Goal: Obtain resource: Download file/media

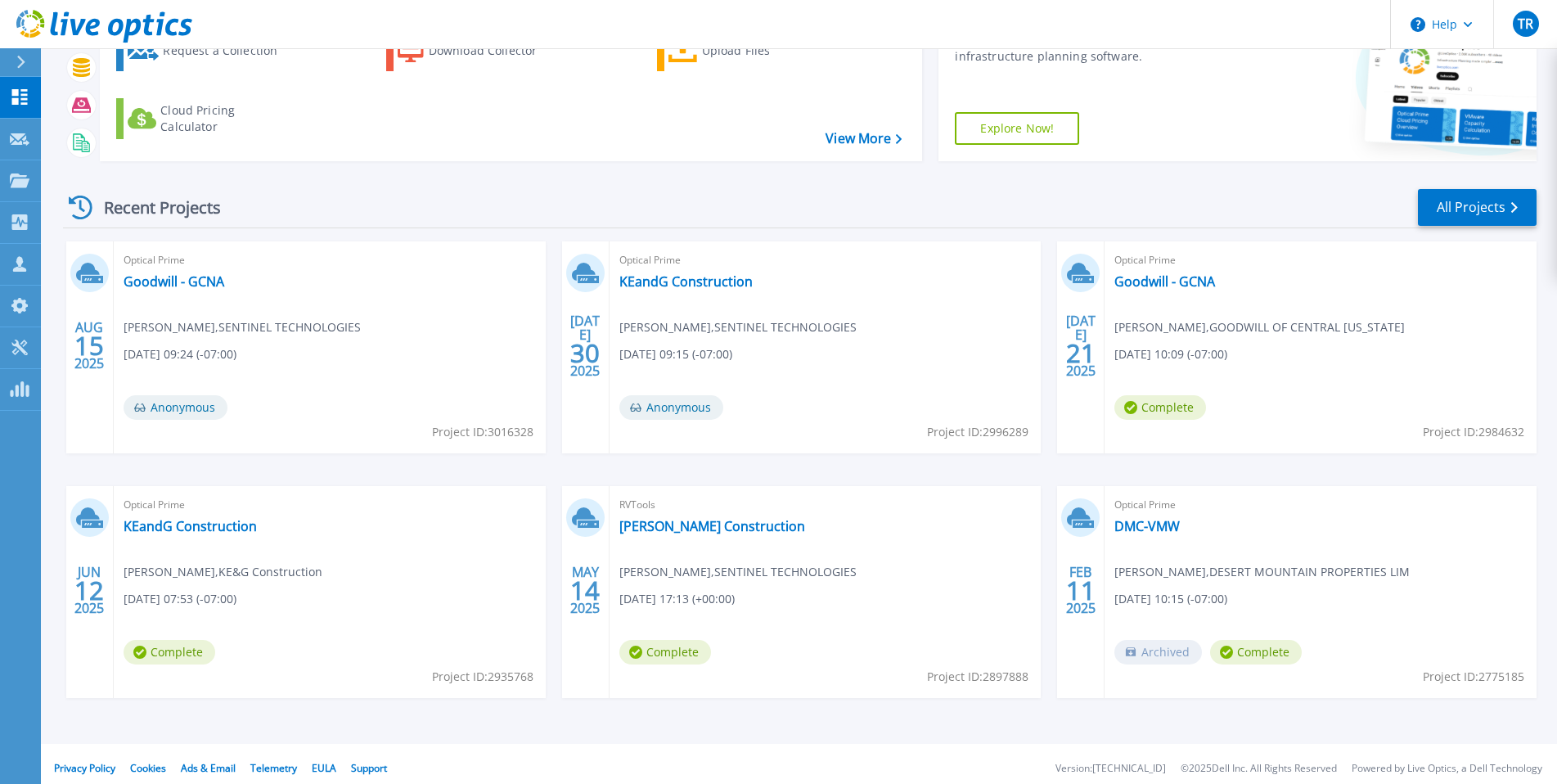
scroll to position [123, 0]
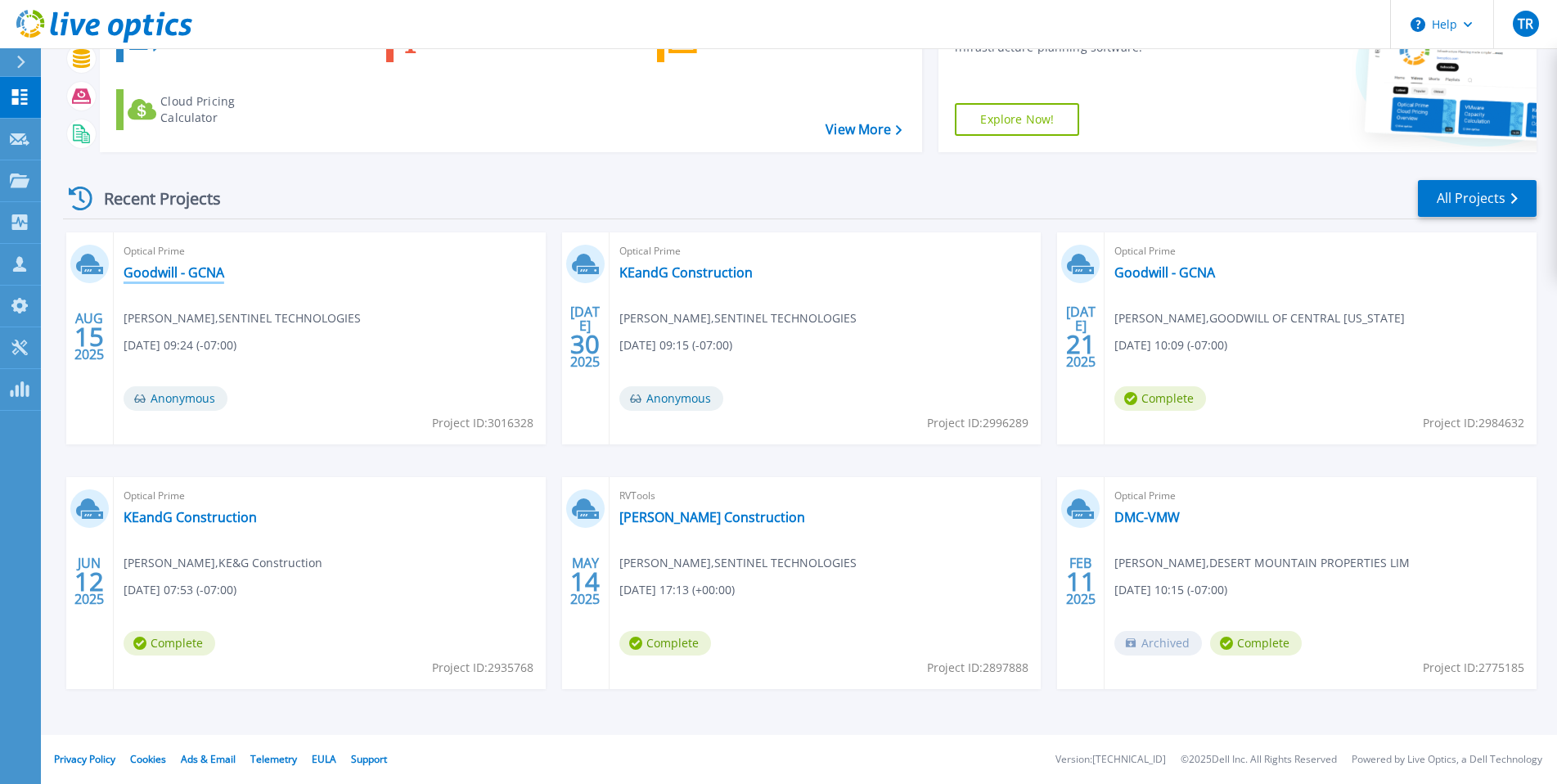
click at [197, 270] on link "Goodwill - GCNA" at bounding box center [174, 272] width 101 height 16
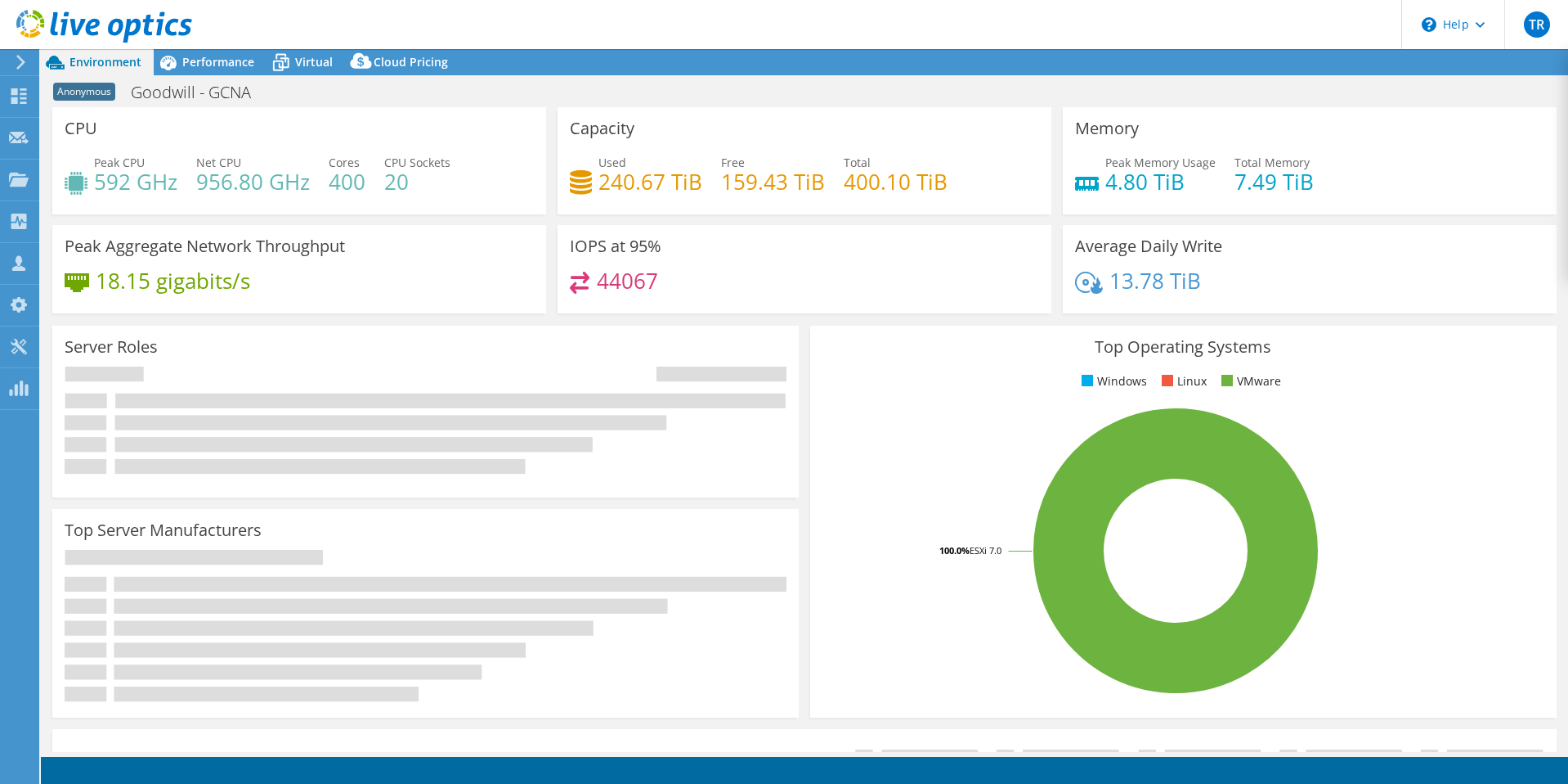
select select "USD"
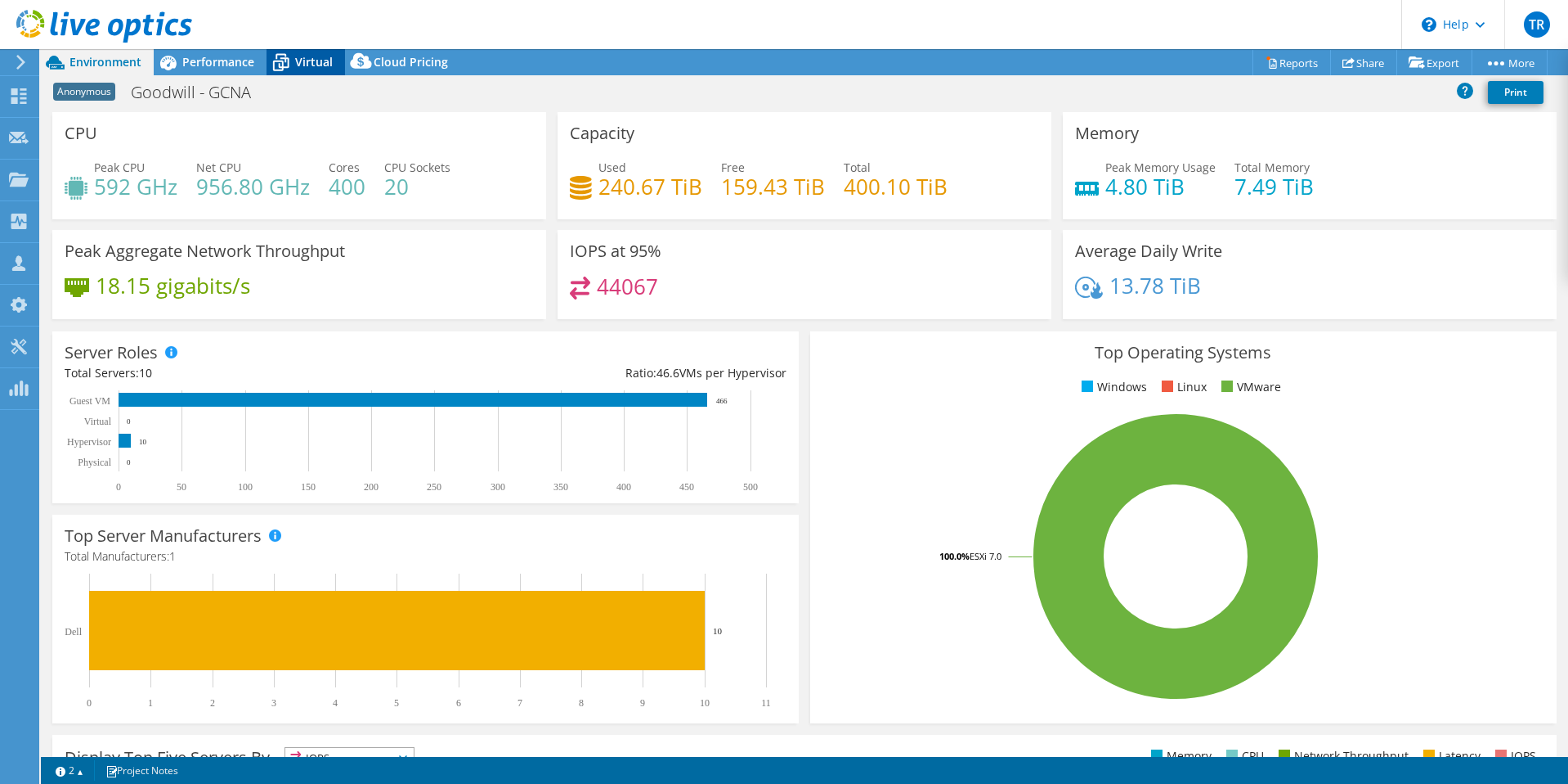
click at [323, 62] on span "Virtual" at bounding box center [314, 62] width 37 height 15
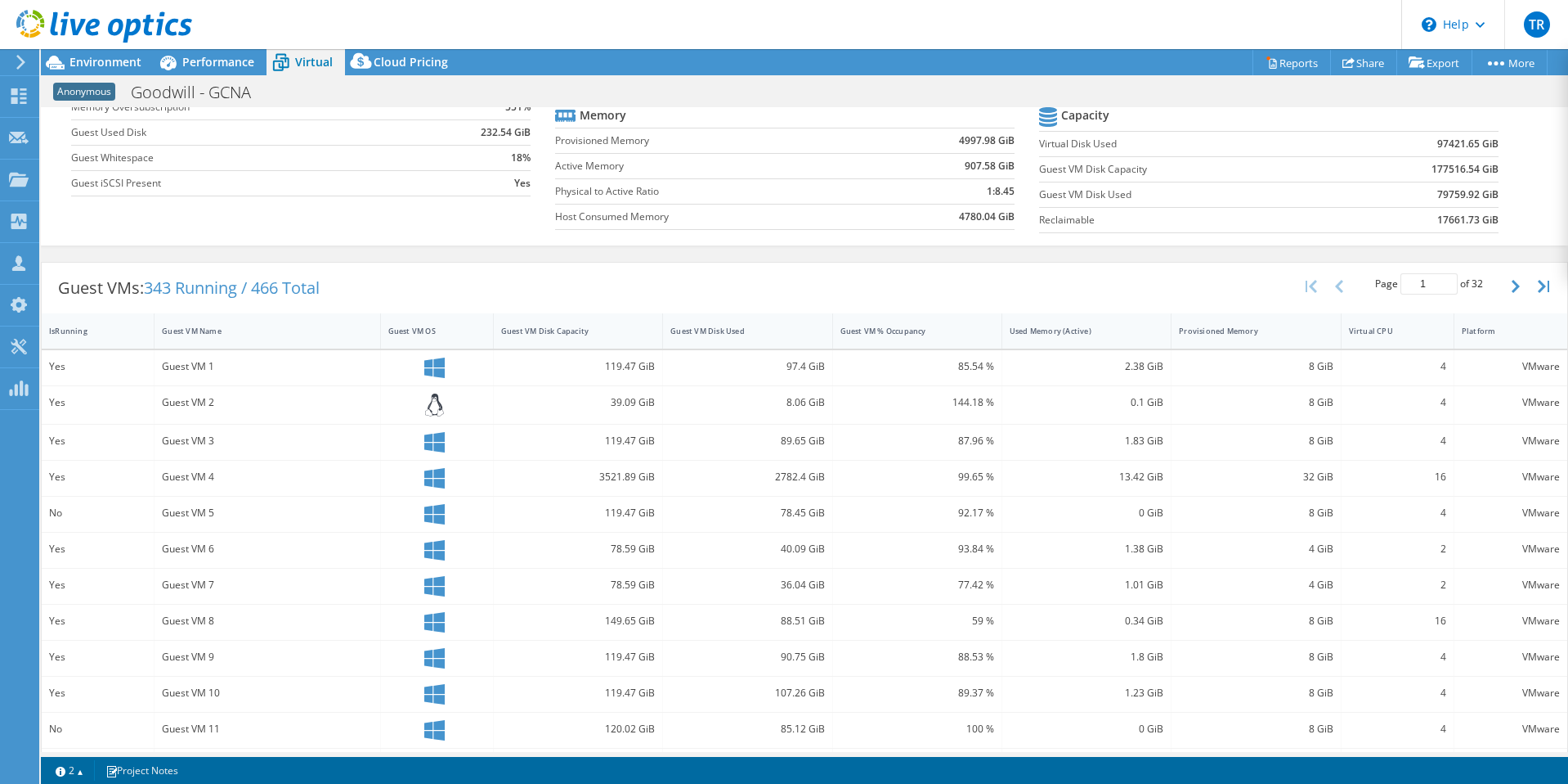
scroll to position [70, 0]
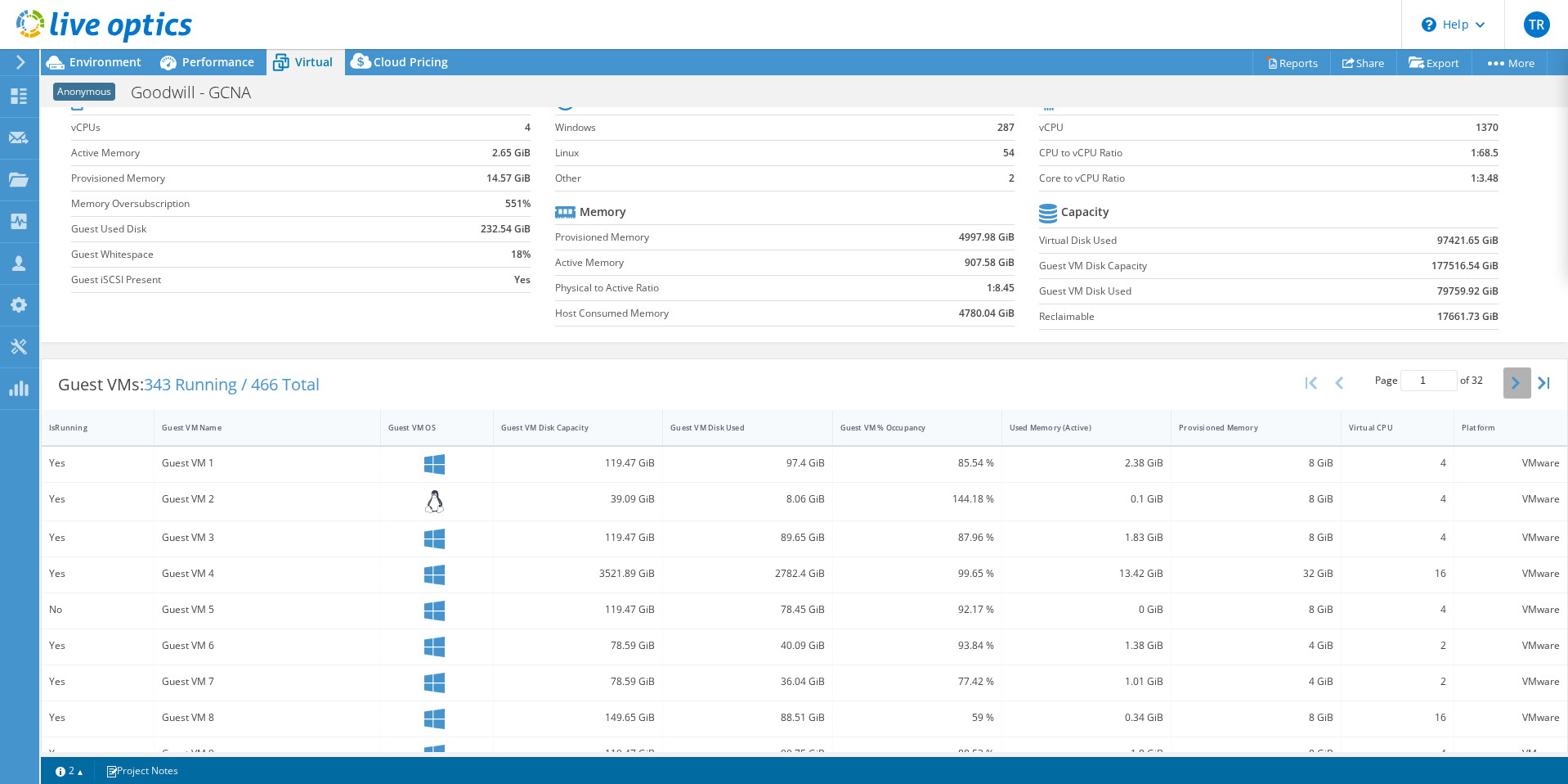
click at [1511, 380] on icon "button" at bounding box center [1516, 382] width 8 height 13
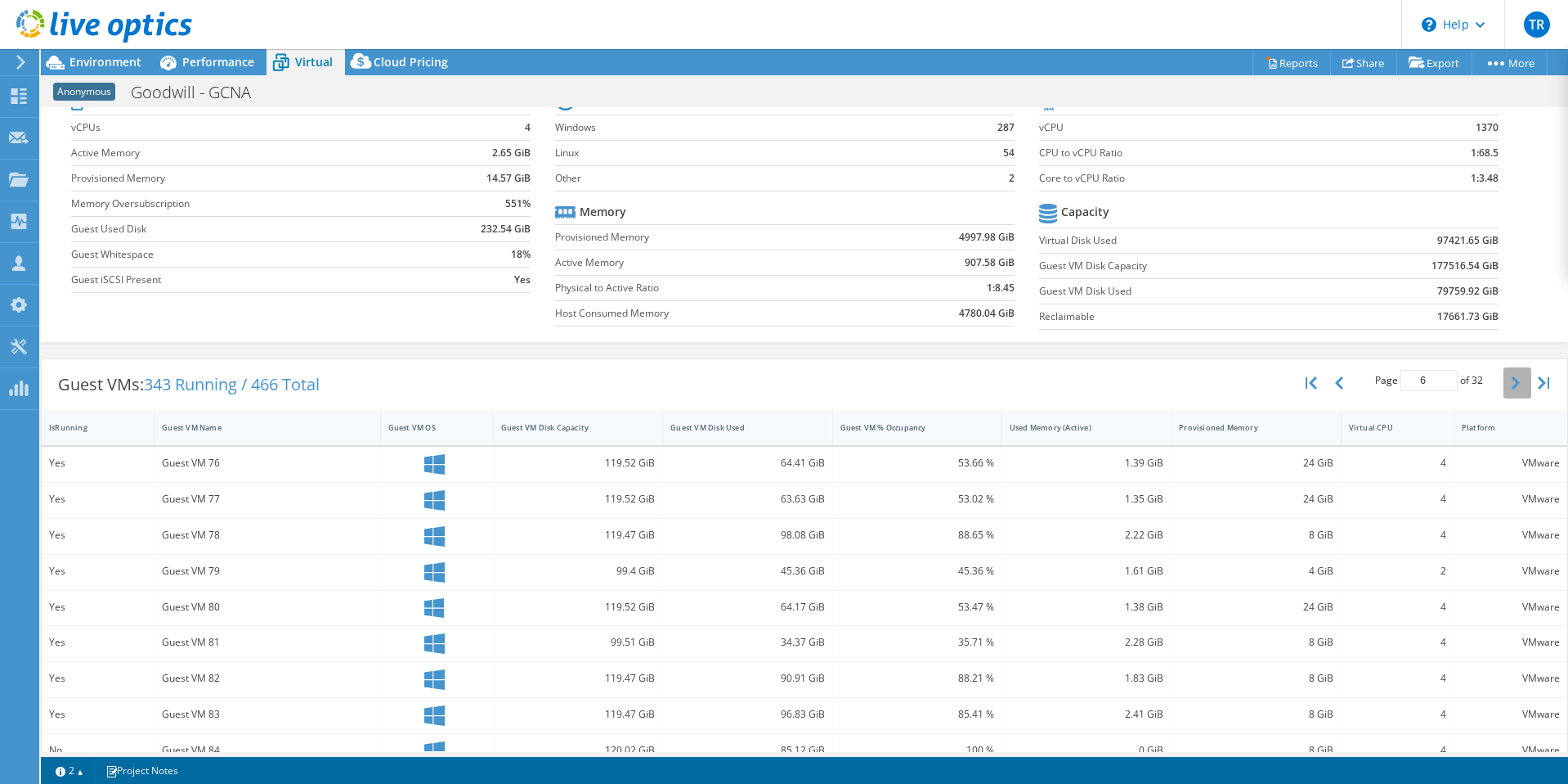
click at [1511, 380] on icon "button" at bounding box center [1516, 382] width 8 height 13
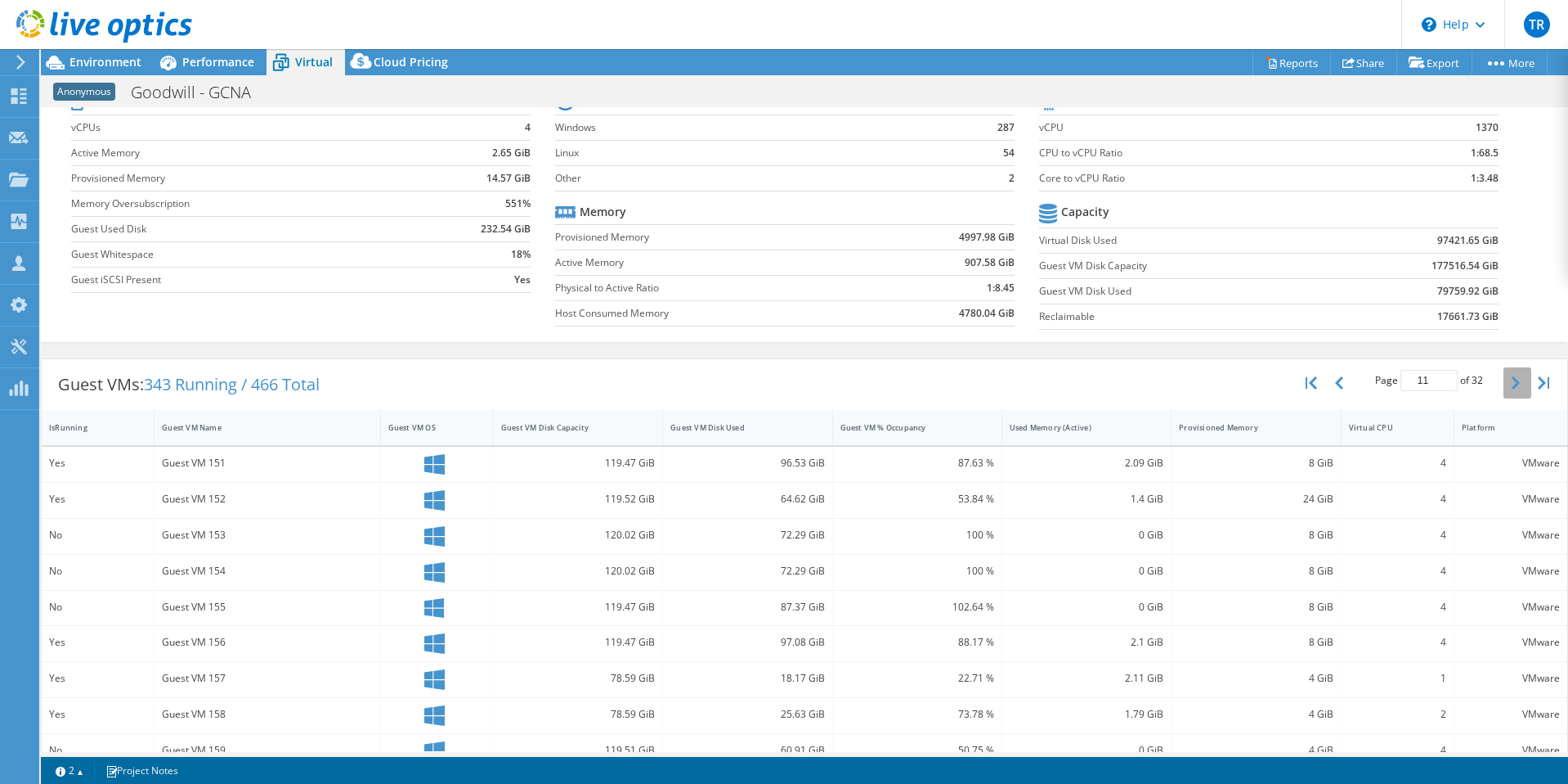
click at [1511, 380] on icon "button" at bounding box center [1516, 382] width 8 height 13
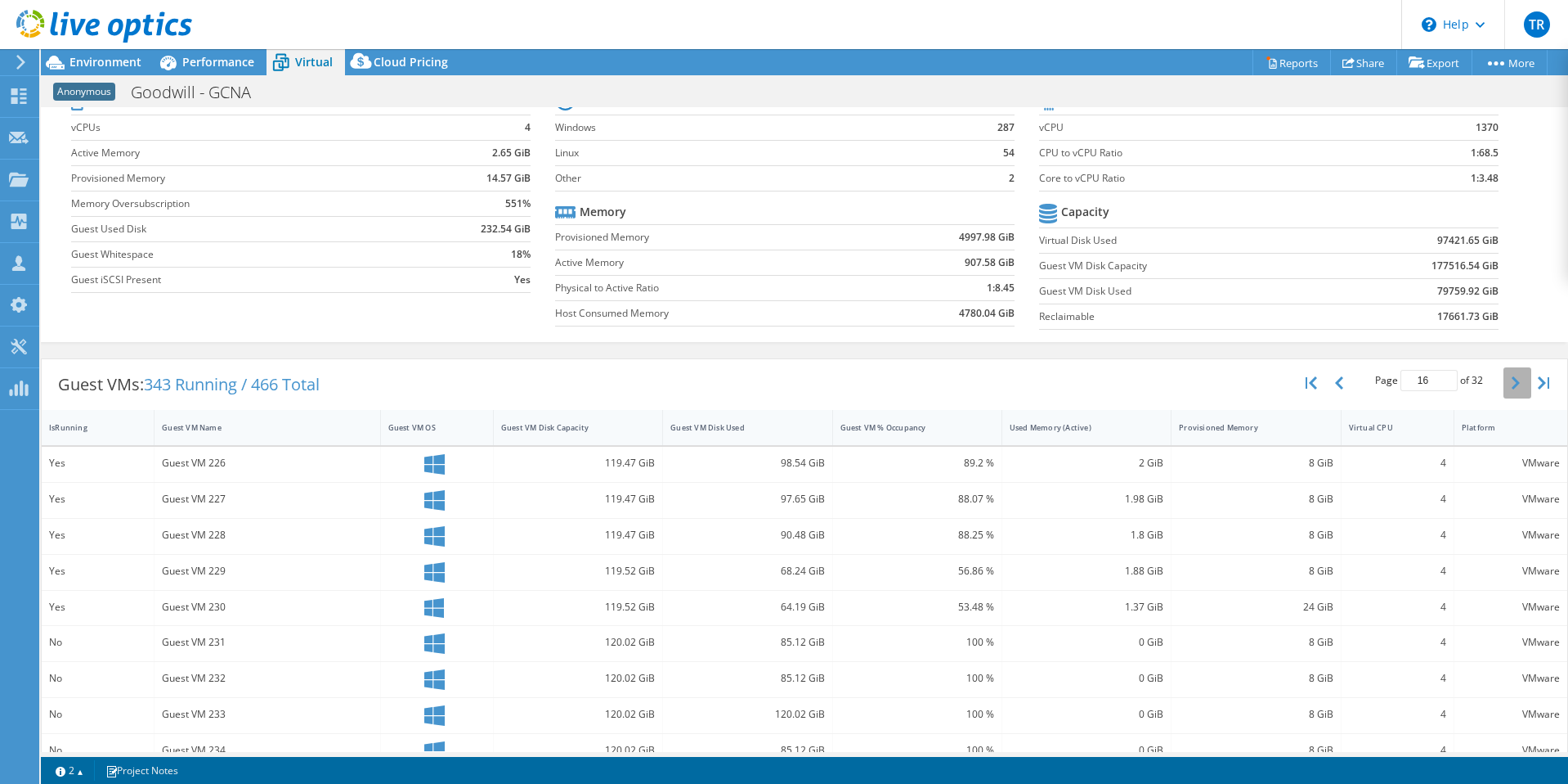
click at [1511, 380] on icon "button" at bounding box center [1516, 382] width 8 height 13
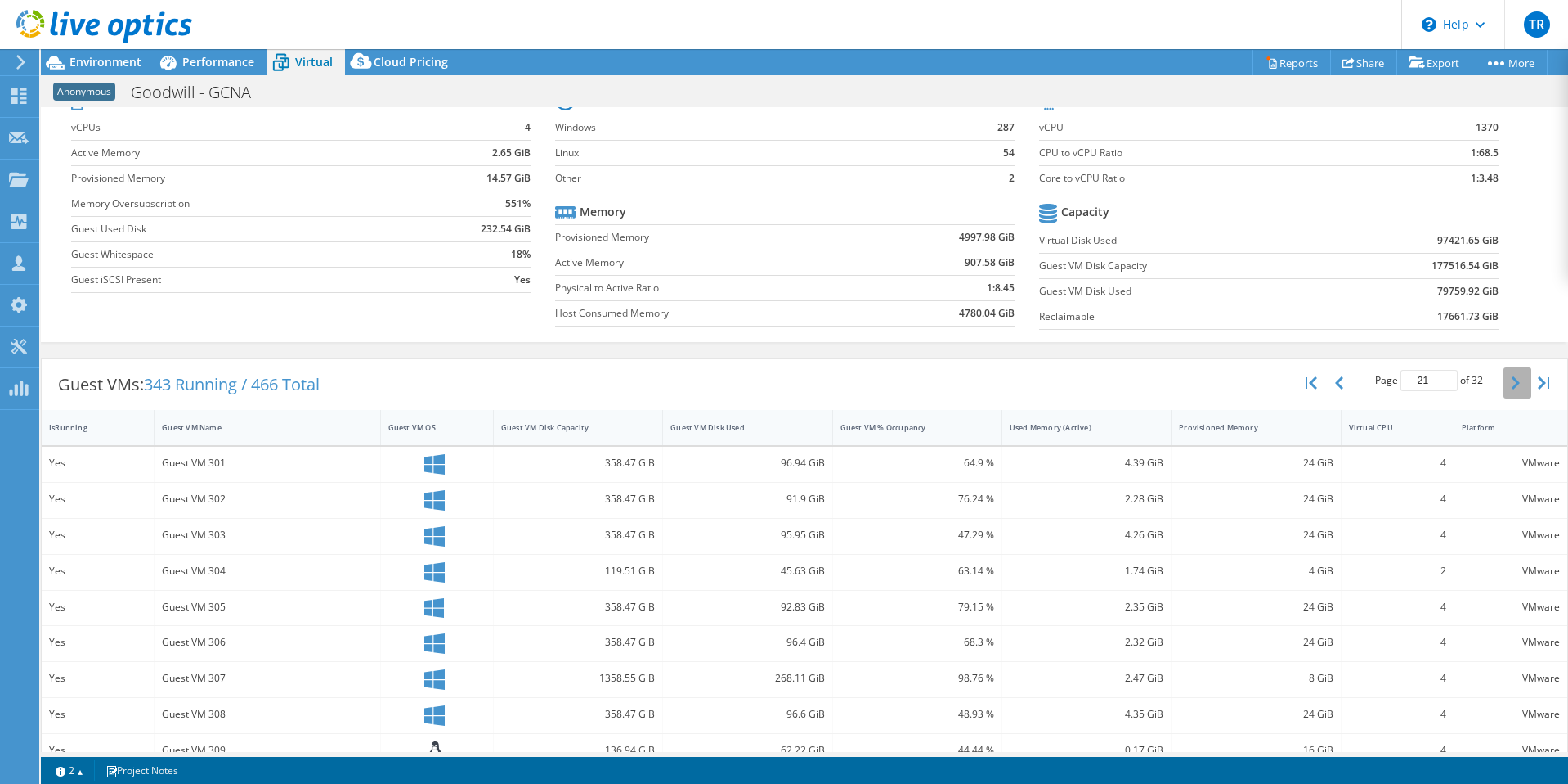
click at [1511, 380] on icon "button" at bounding box center [1516, 382] width 8 height 13
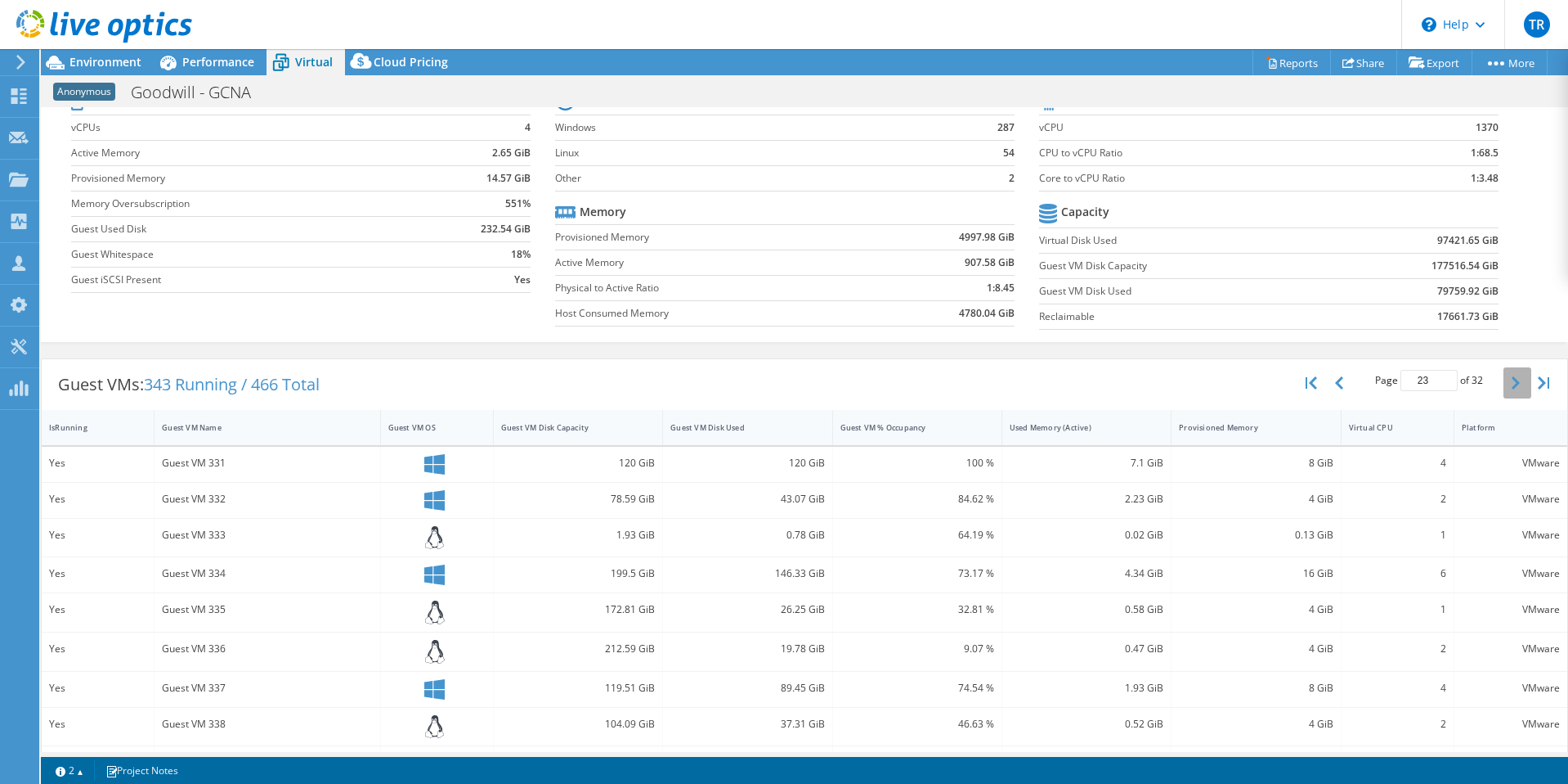
click at [1511, 380] on icon "button" at bounding box center [1516, 382] width 8 height 13
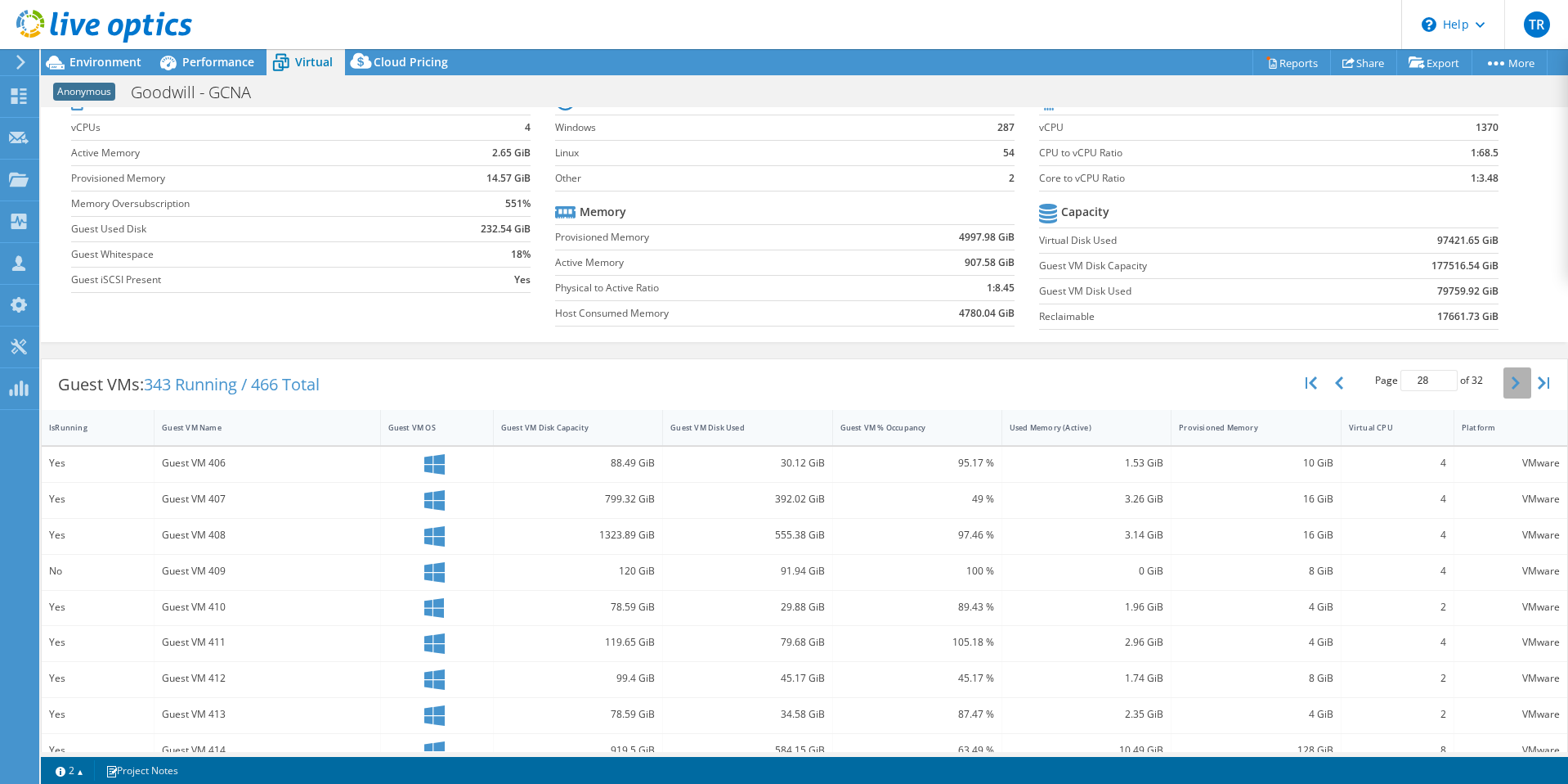
click at [1511, 380] on icon "button" at bounding box center [1516, 382] width 8 height 13
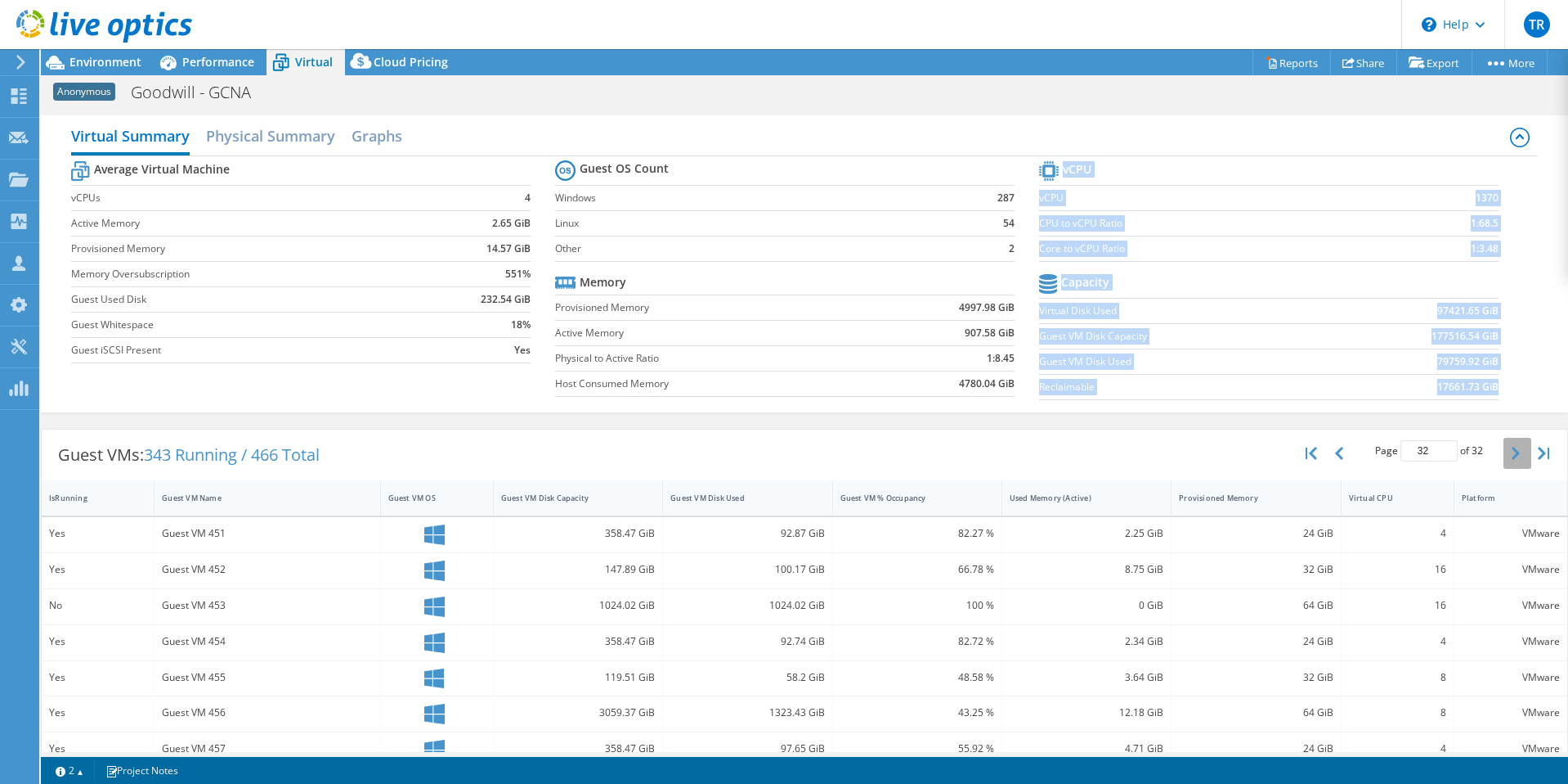
click at [1499, 380] on section "vCPU vCPU 1370 CPU to vCPU Ratio 1:68.5 Core to vCPU Ratio 1:3.48 Capacity Virt…" at bounding box center [1281, 282] width 484 height 251
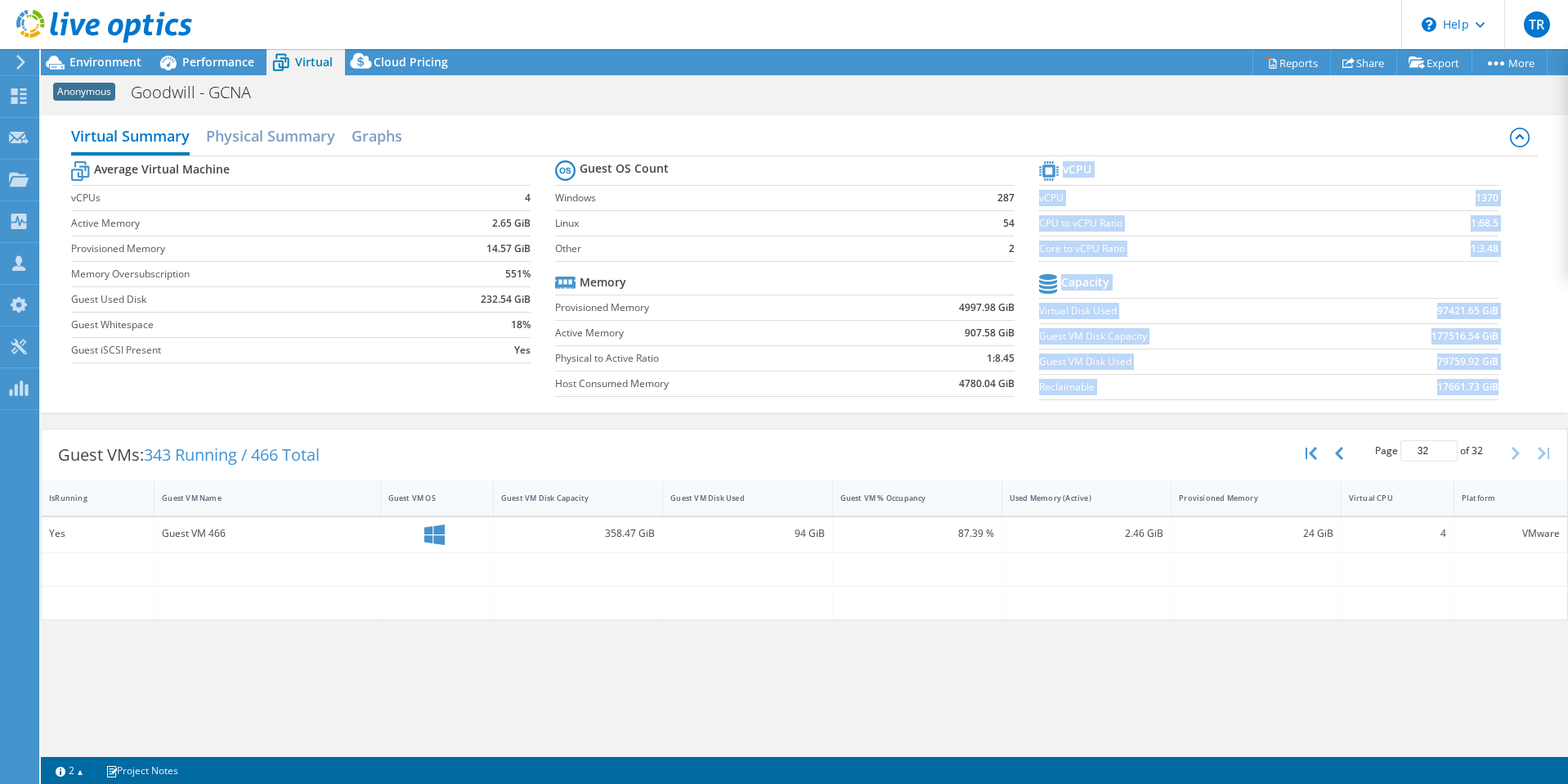
click at [1499, 380] on section "vCPU vCPU 1370 CPU to vCPU Ratio 1:68.5 Core to vCPU Ratio 1:3.48 Capacity Virt…" at bounding box center [1281, 282] width 484 height 251
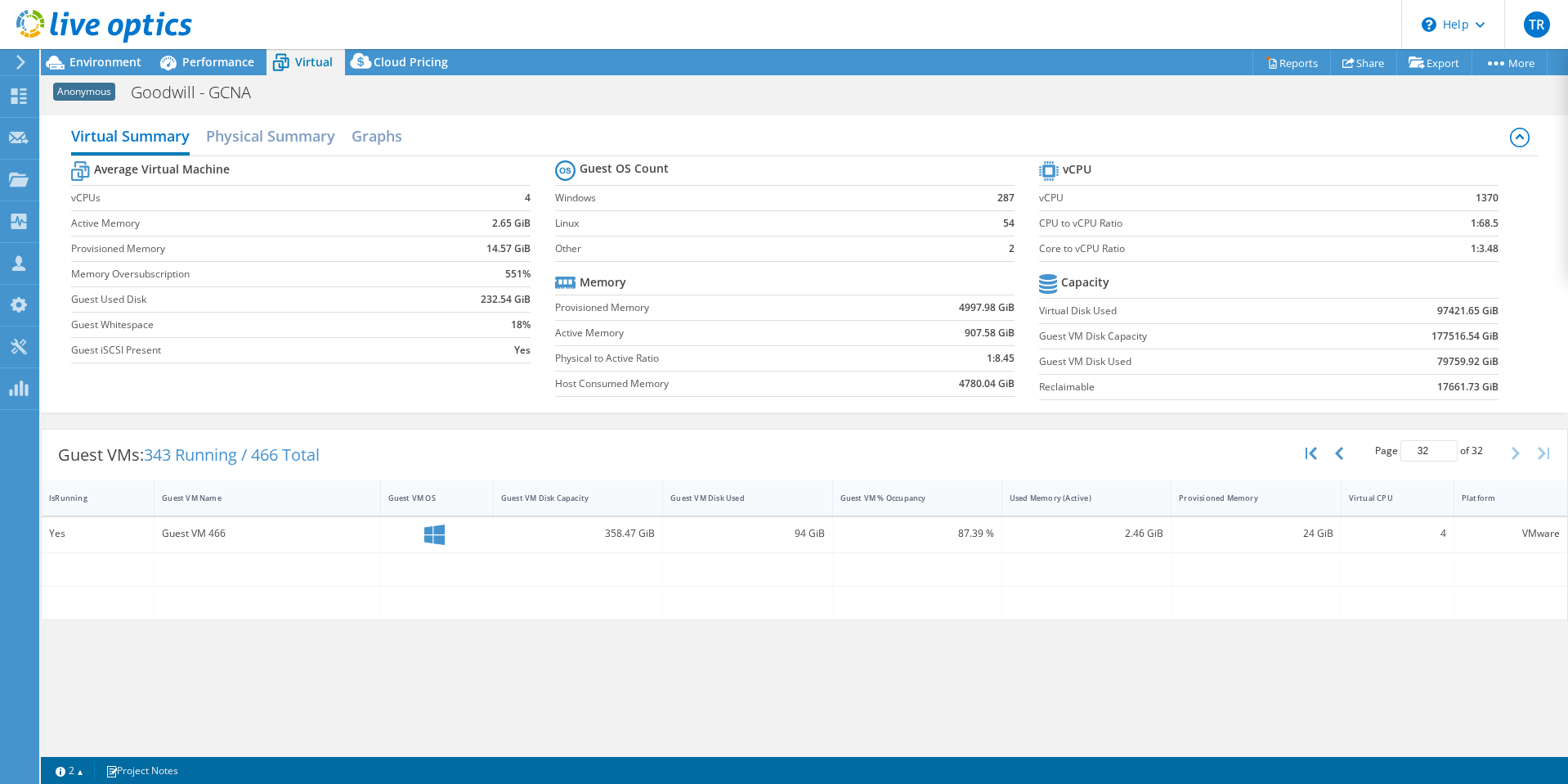
click at [1015, 614] on div at bounding box center [1087, 603] width 169 height 33
click at [1343, 455] on button "button" at bounding box center [1340, 453] width 28 height 31
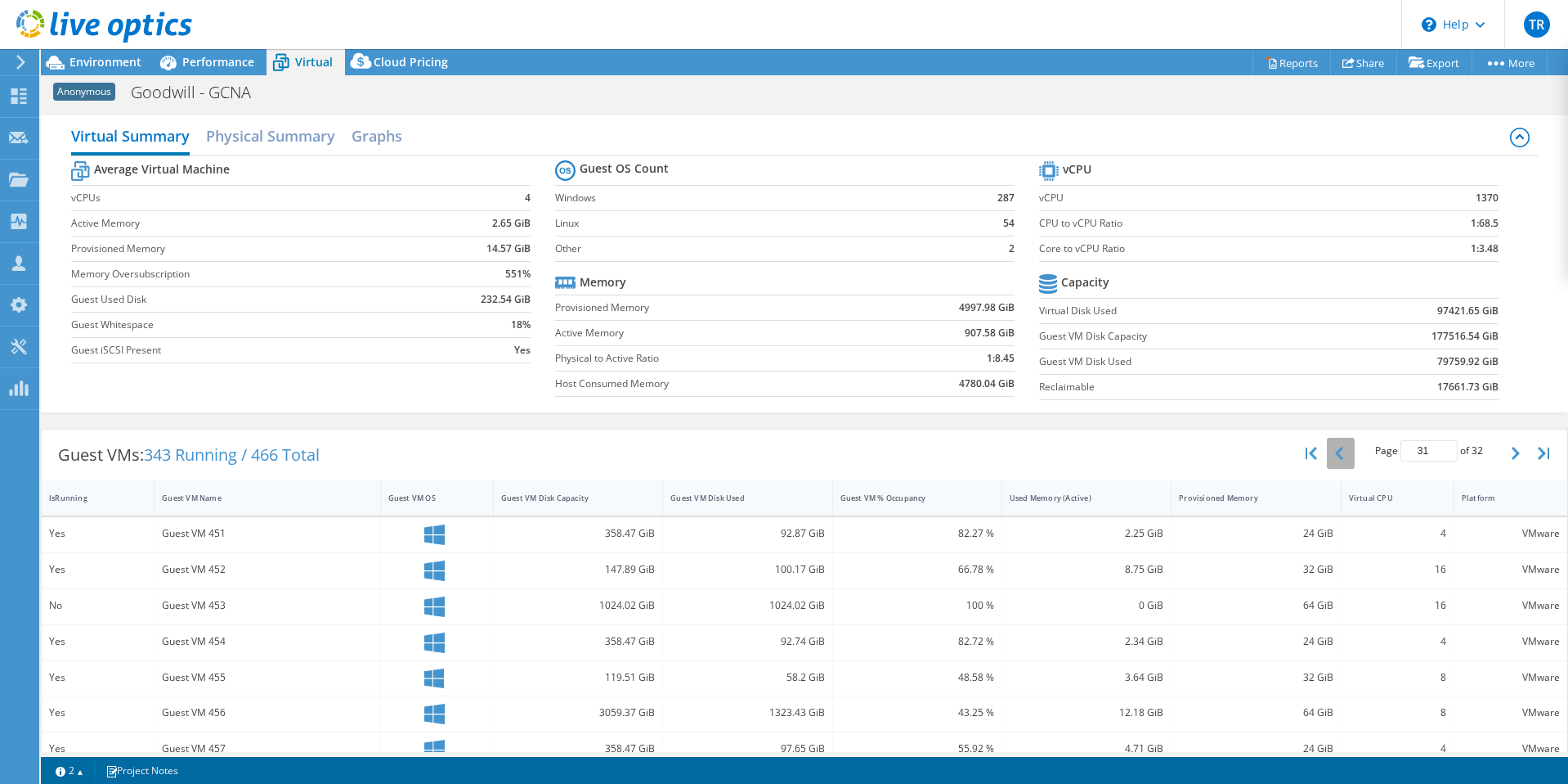
click at [1355, 455] on div "Page 31 of 32 5 rows 10 rows 20 rows 25 rows 50 rows 100 rows" at bounding box center [1429, 453] width 149 height 31
click at [1337, 455] on button "button" at bounding box center [1340, 453] width 28 height 31
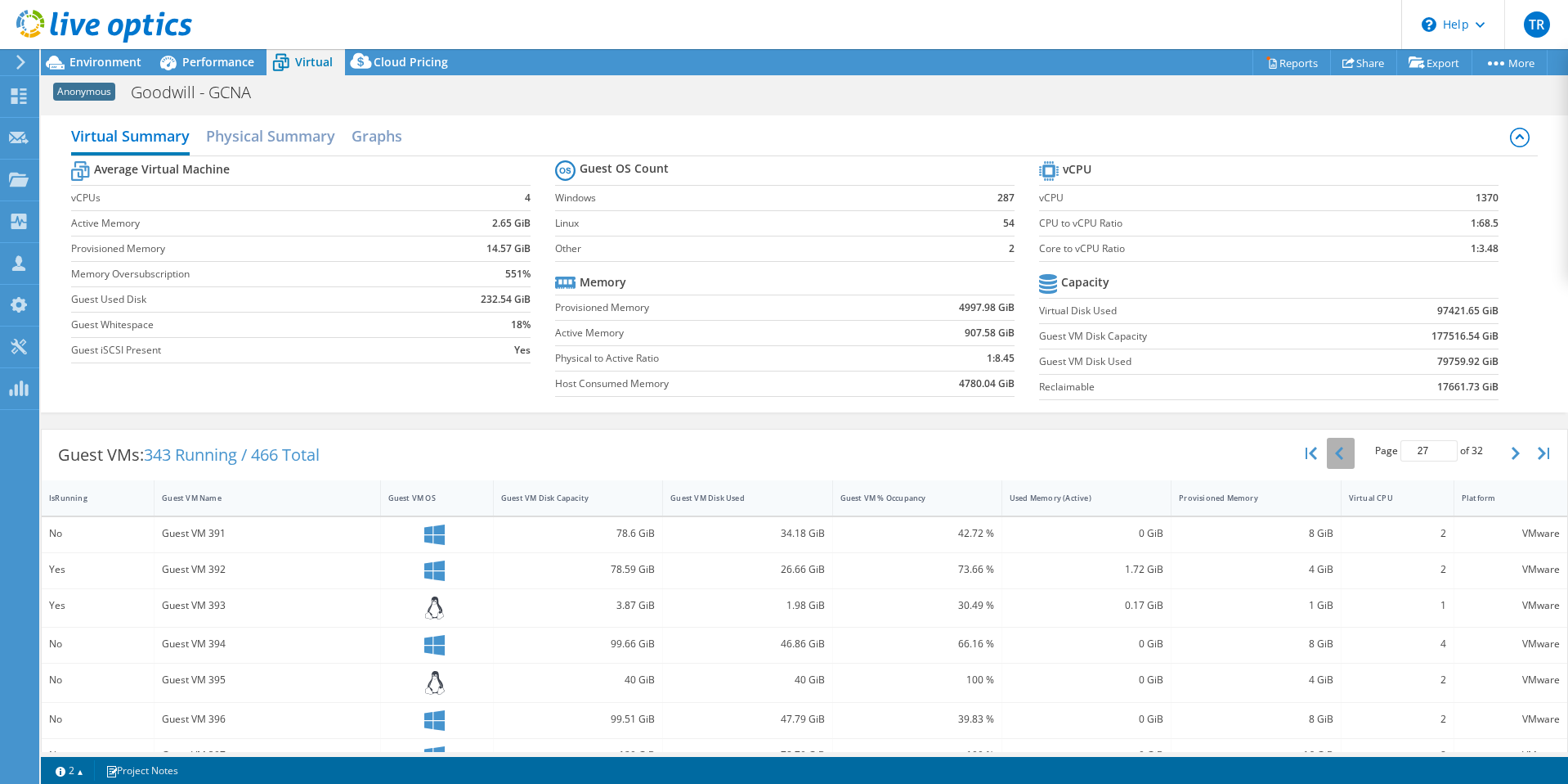
click at [1337, 455] on button "button" at bounding box center [1340, 453] width 28 height 31
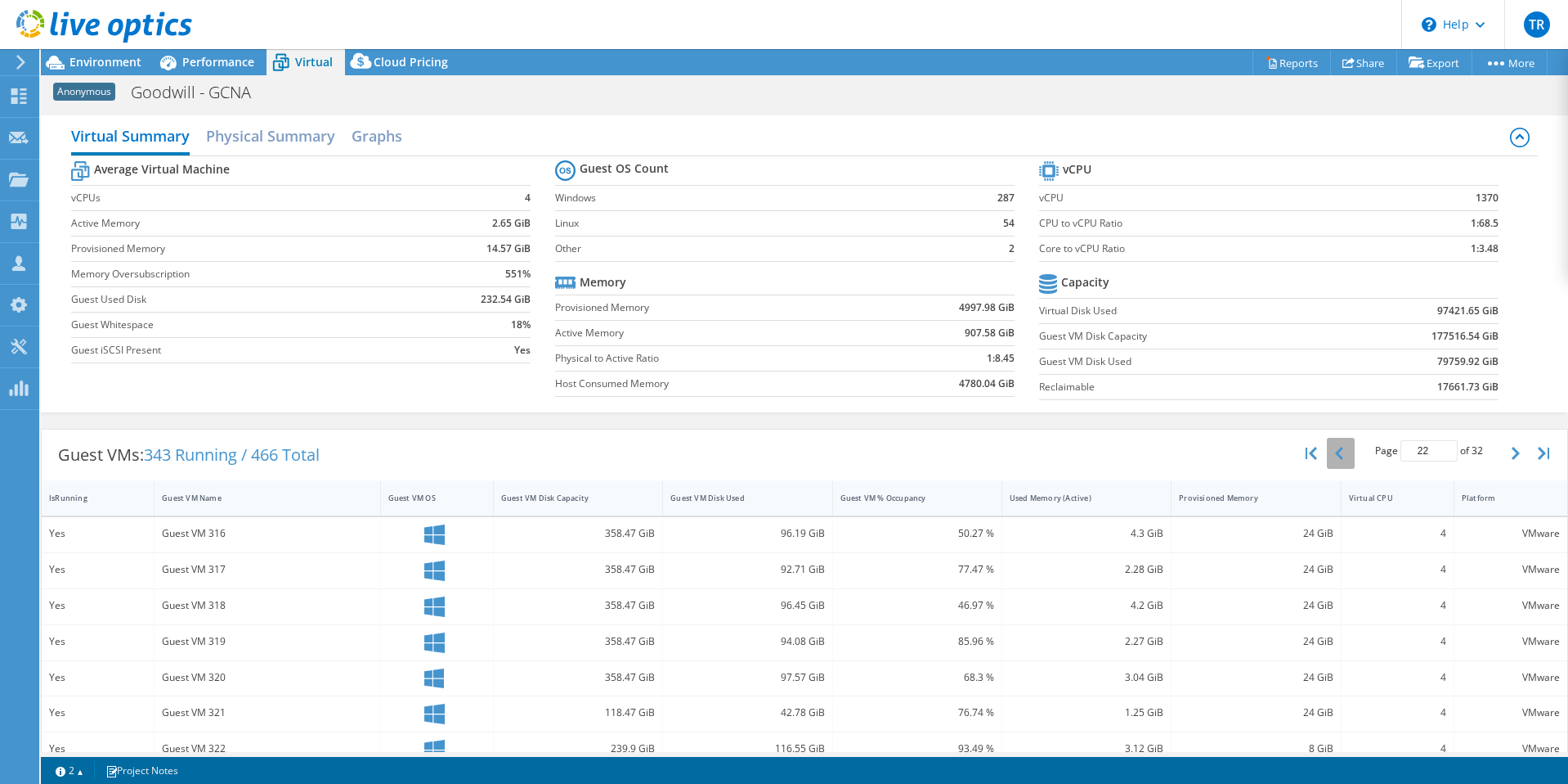
click at [1337, 455] on button "button" at bounding box center [1340, 453] width 28 height 31
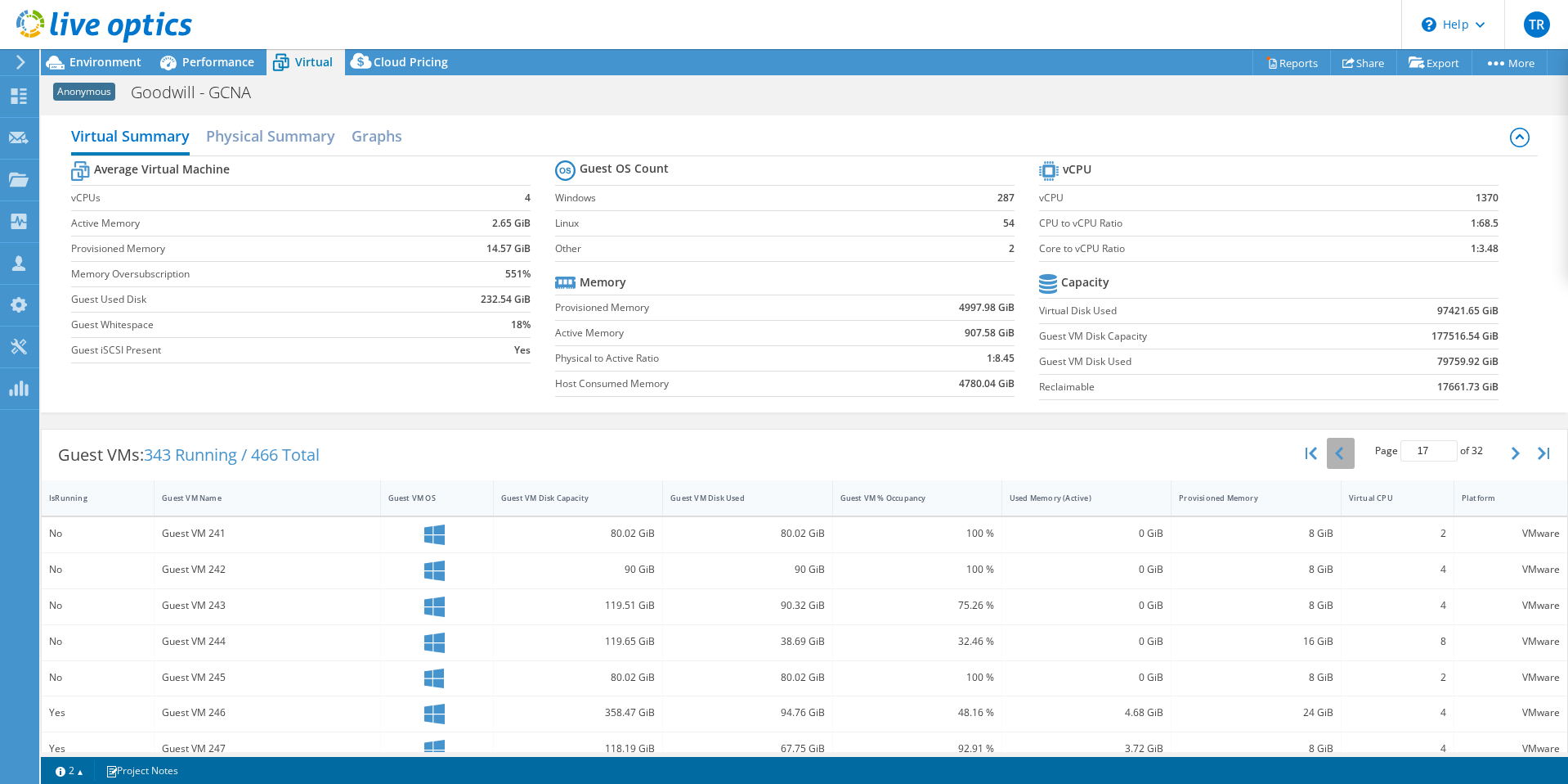
click at [1337, 455] on button "button" at bounding box center [1340, 453] width 28 height 31
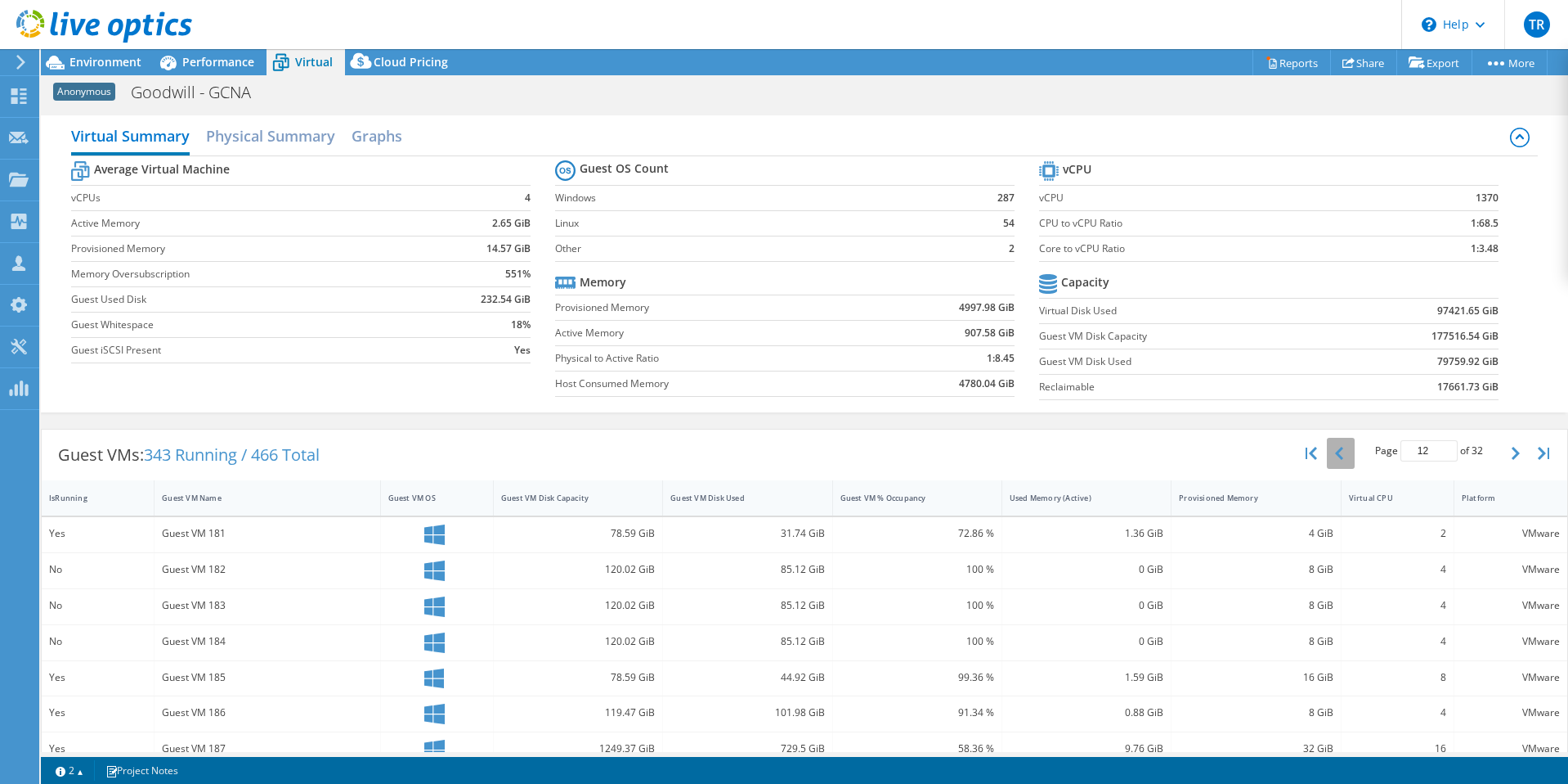
click at [1337, 455] on button "button" at bounding box center [1340, 453] width 28 height 31
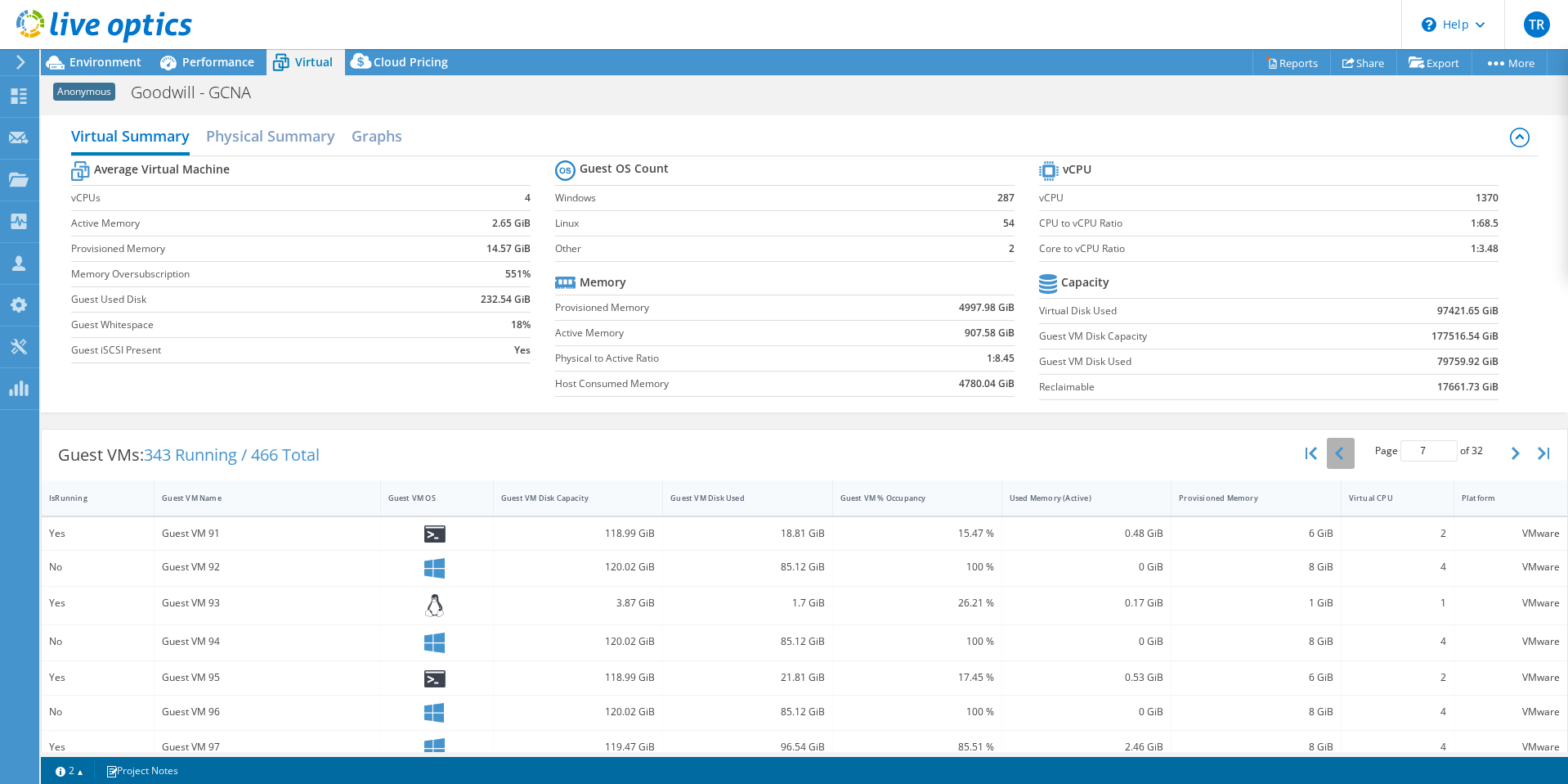
click at [1337, 455] on button "button" at bounding box center [1340, 453] width 28 height 31
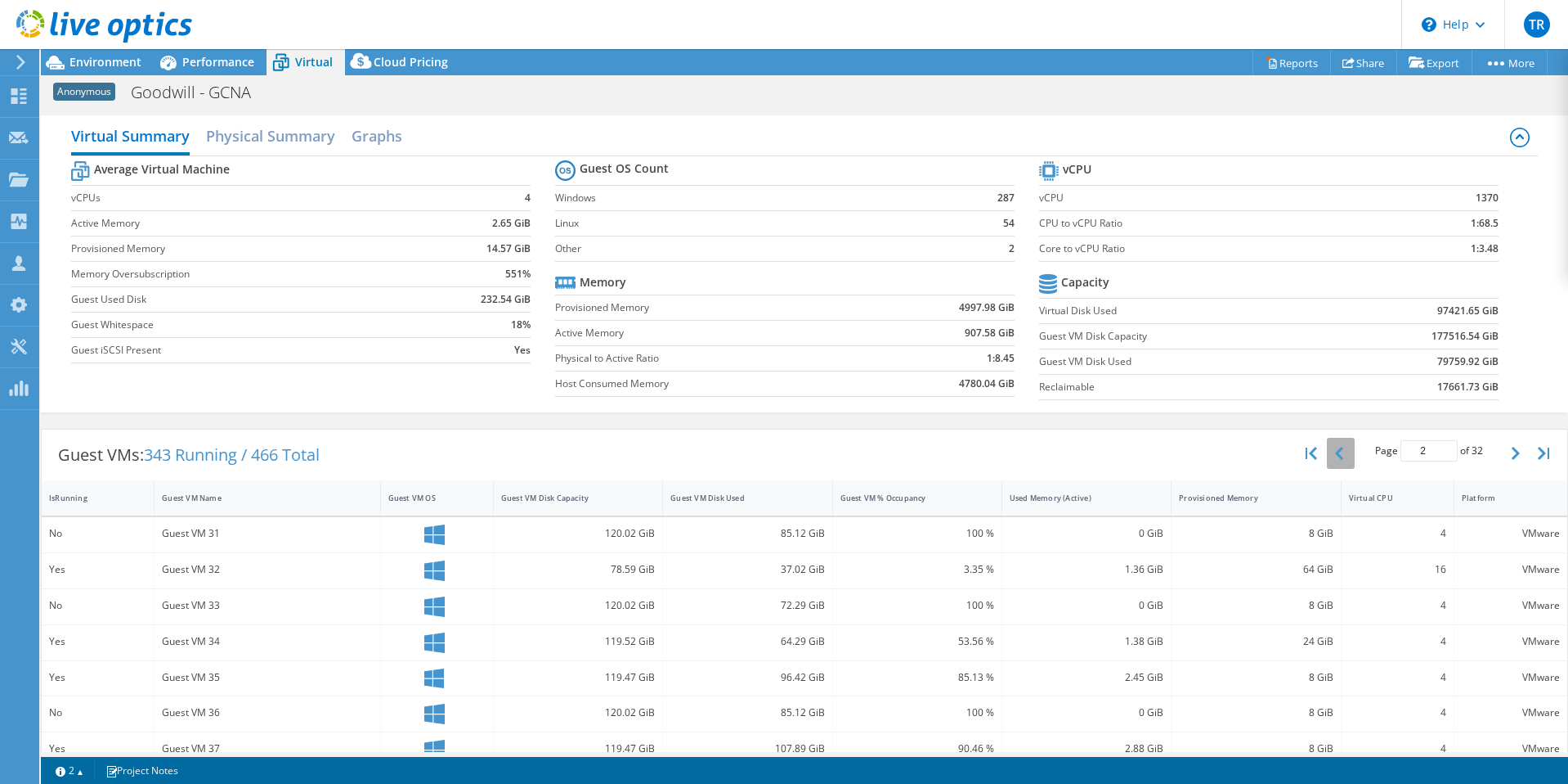
click at [1337, 455] on button "button" at bounding box center [1340, 453] width 28 height 31
type input "1"
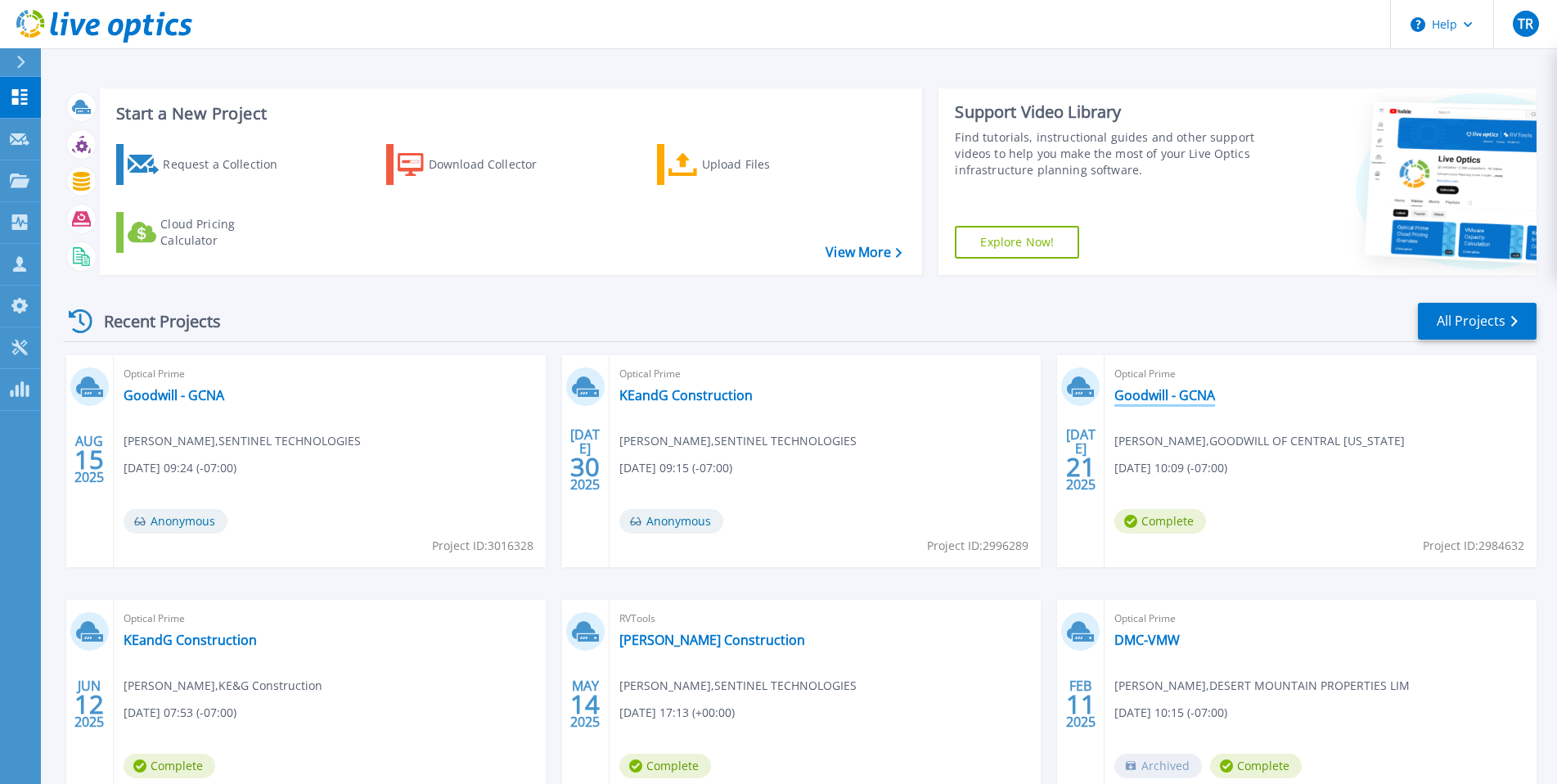
click at [1181, 389] on link "Goodwill - GCNA" at bounding box center [1164, 395] width 101 height 16
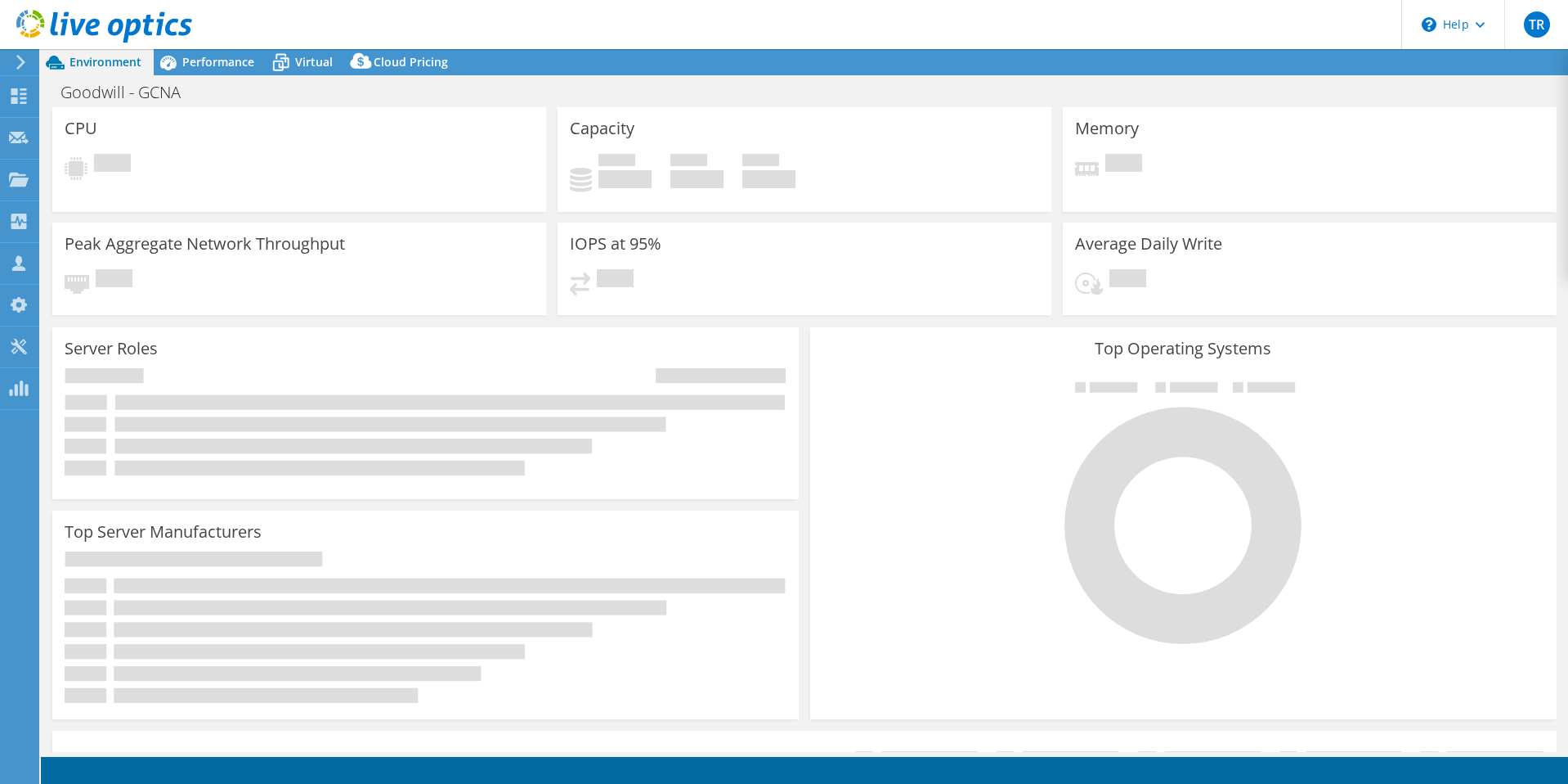
select select "USWest"
select select "USD"
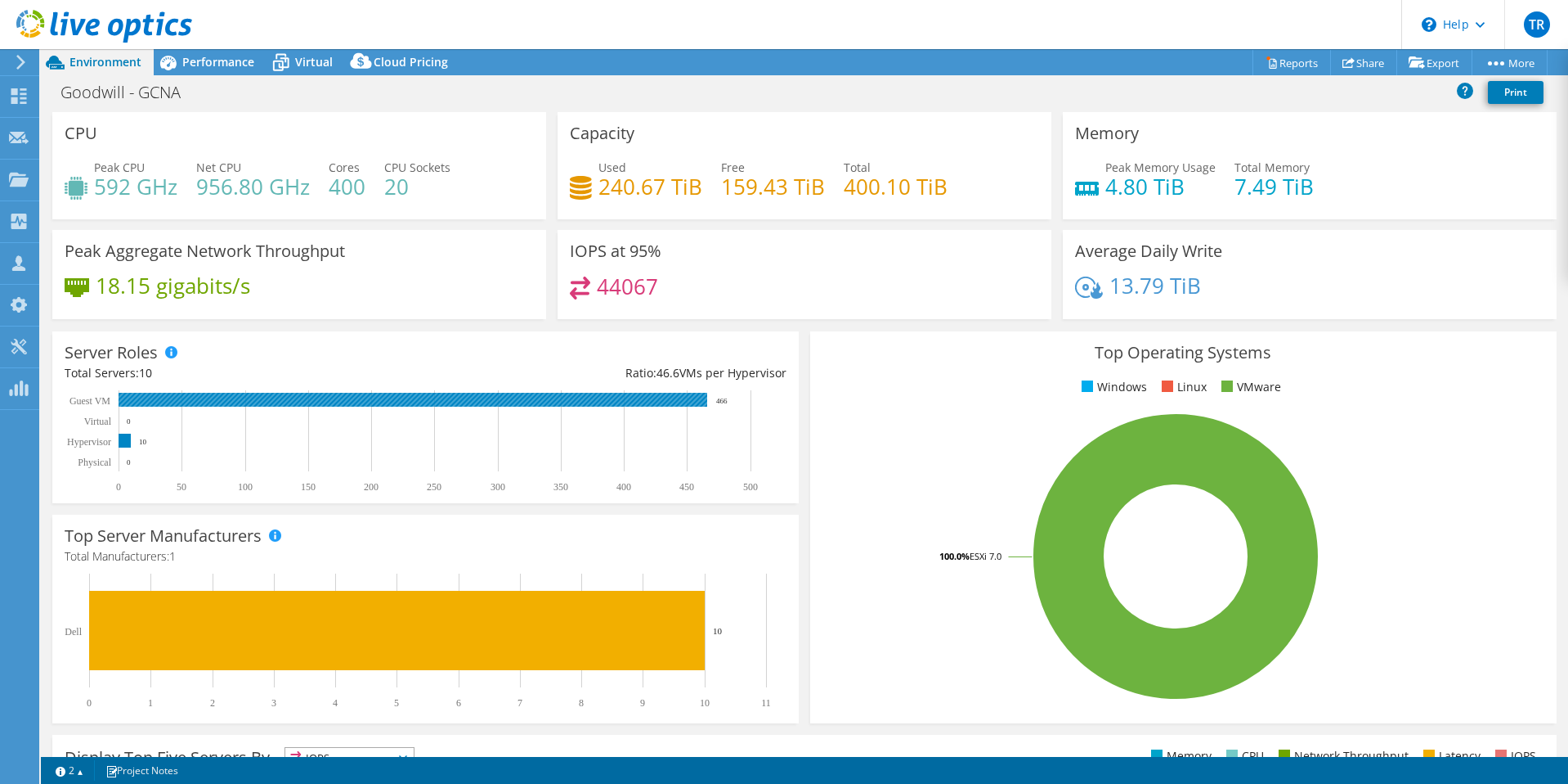
click at [668, 395] on rect at bounding box center [413, 400] width 589 height 14
click at [300, 67] on span "Virtual" at bounding box center [314, 62] width 37 height 15
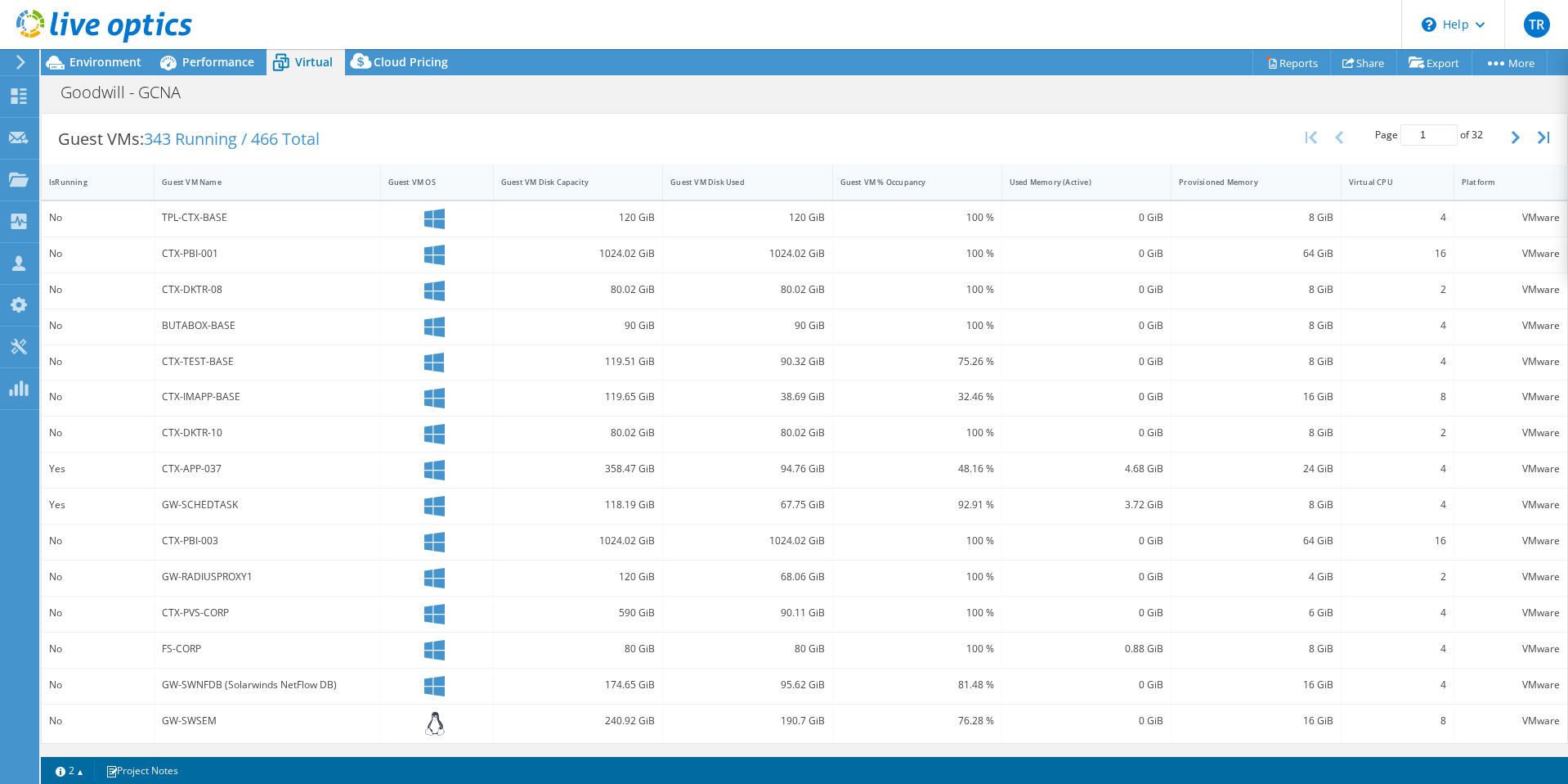
scroll to position [70, 0]
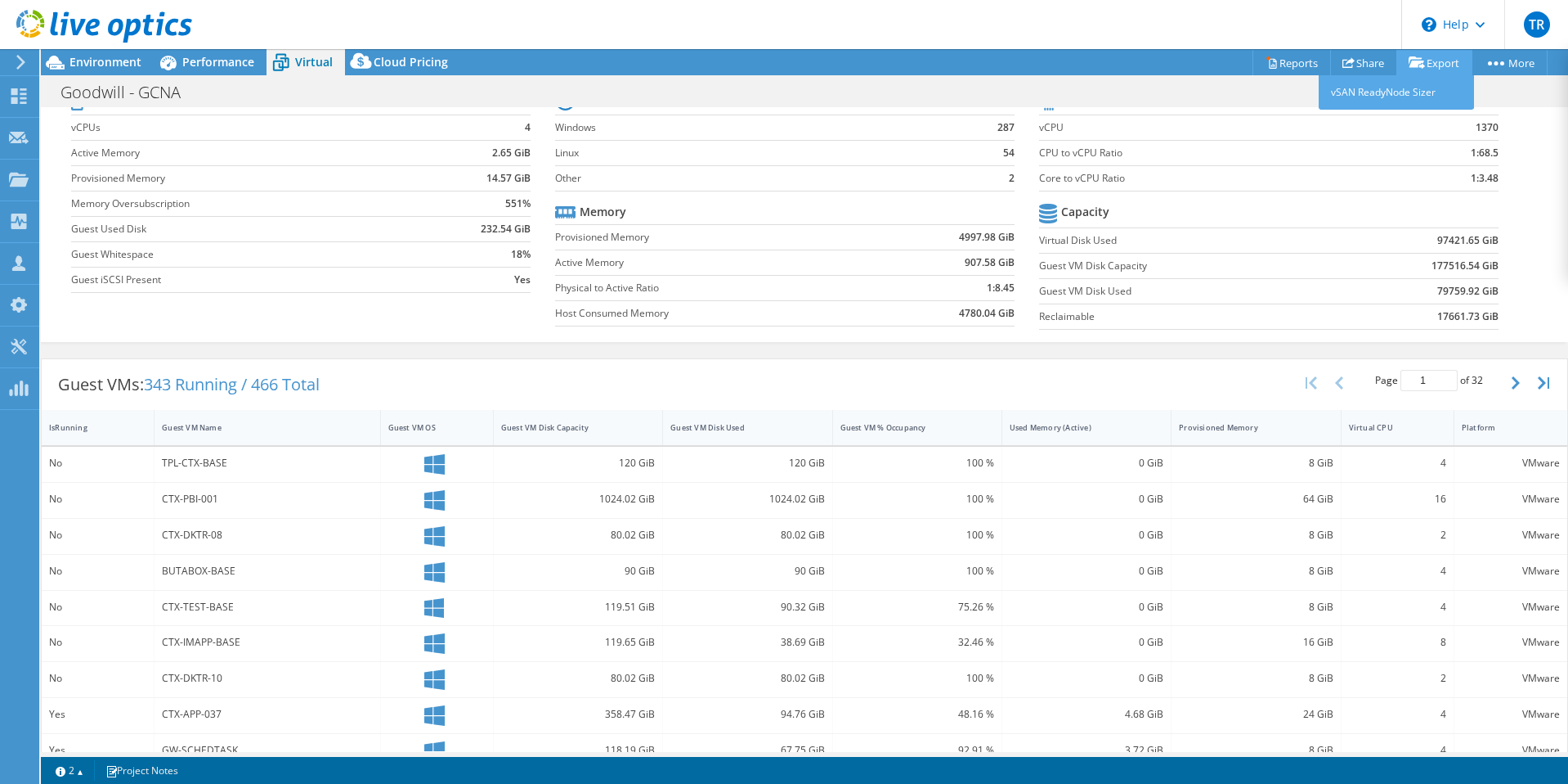
click at [1433, 63] on link "Export" at bounding box center [1434, 63] width 76 height 25
click at [1428, 61] on link "Export" at bounding box center [1434, 63] width 76 height 25
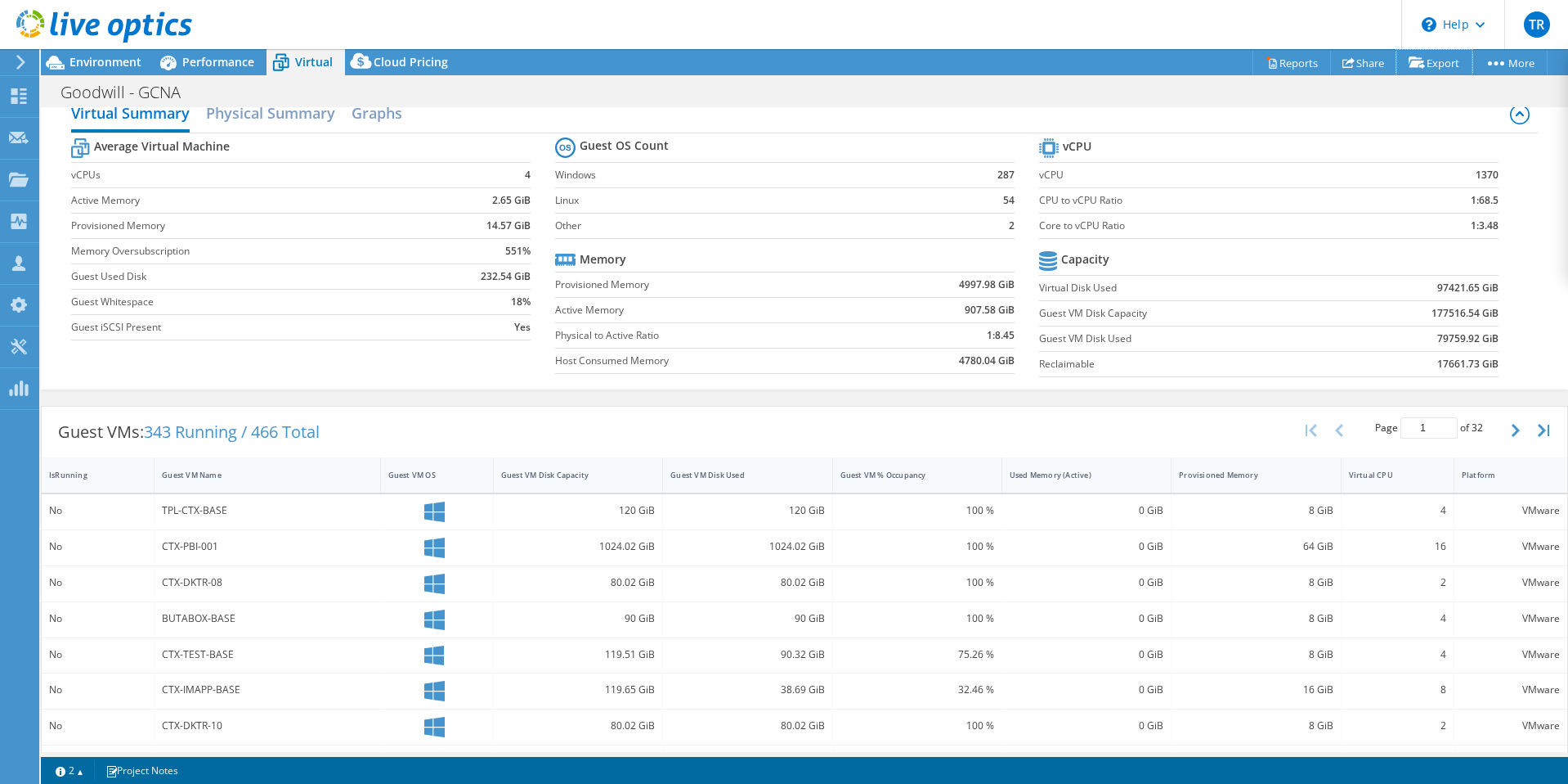
scroll to position [0, 0]
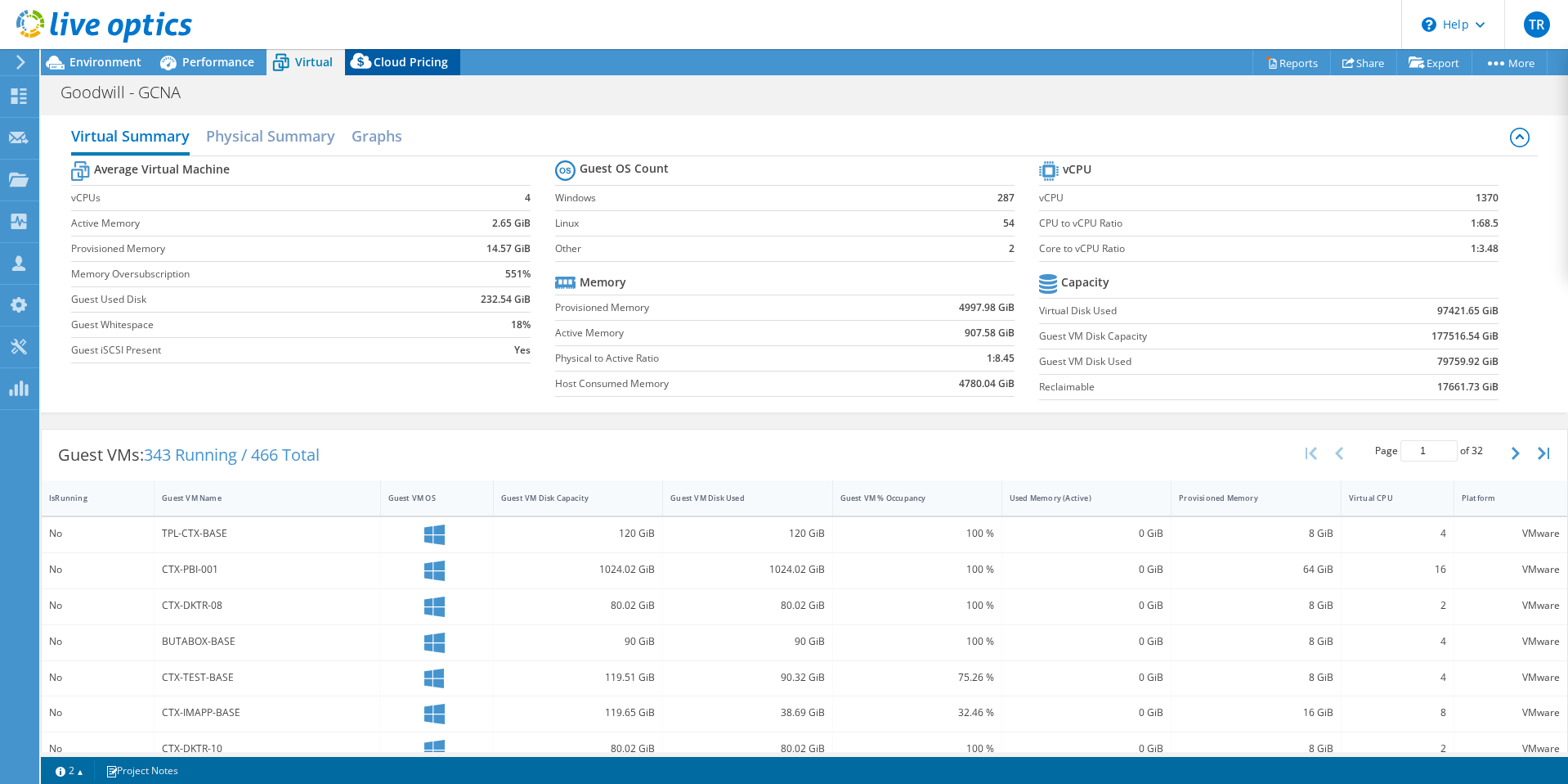
click at [376, 62] on icon at bounding box center [361, 64] width 33 height 33
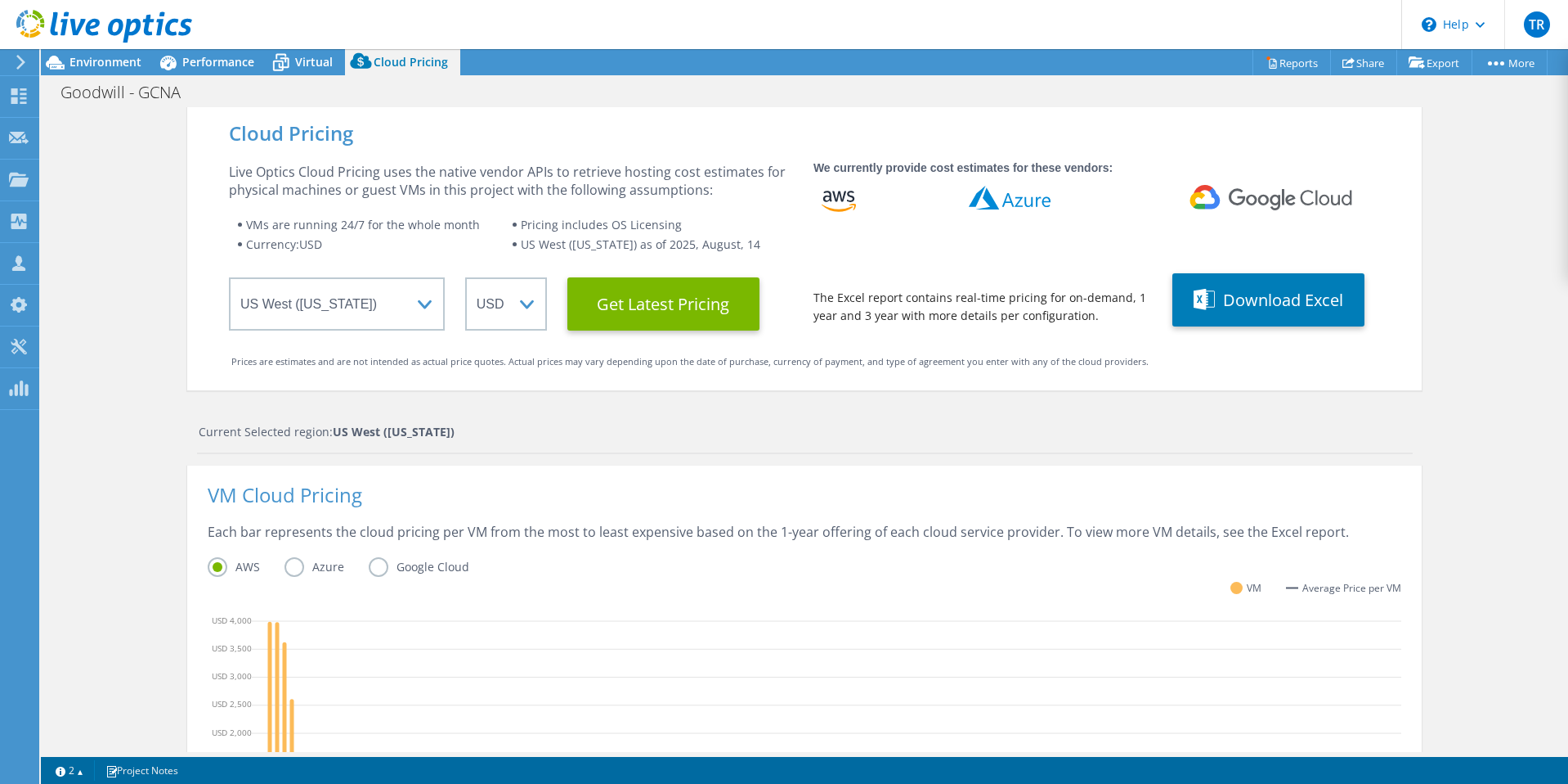
click at [1449, 505] on div "Cloud Pricing Live Optics Cloud Pricing uses the native vendor APIs to retrieve…" at bounding box center [804, 654] width 1527 height 1092
click at [145, 420] on div "Cloud Pricing Live Optics Cloud Pricing uses the native vendor APIs to retrieve…" at bounding box center [804, 654] width 1527 height 1092
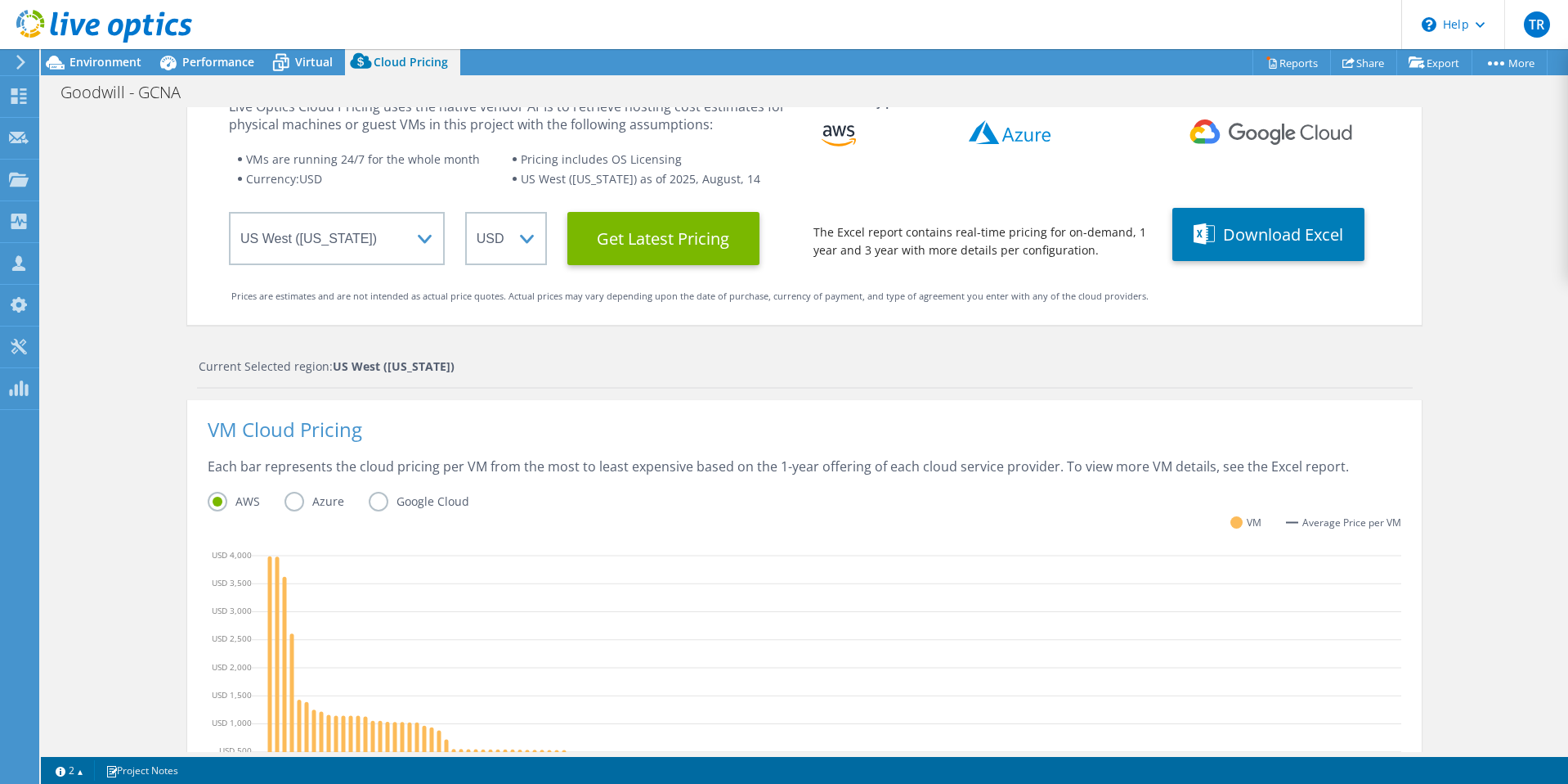
scroll to position [0, 0]
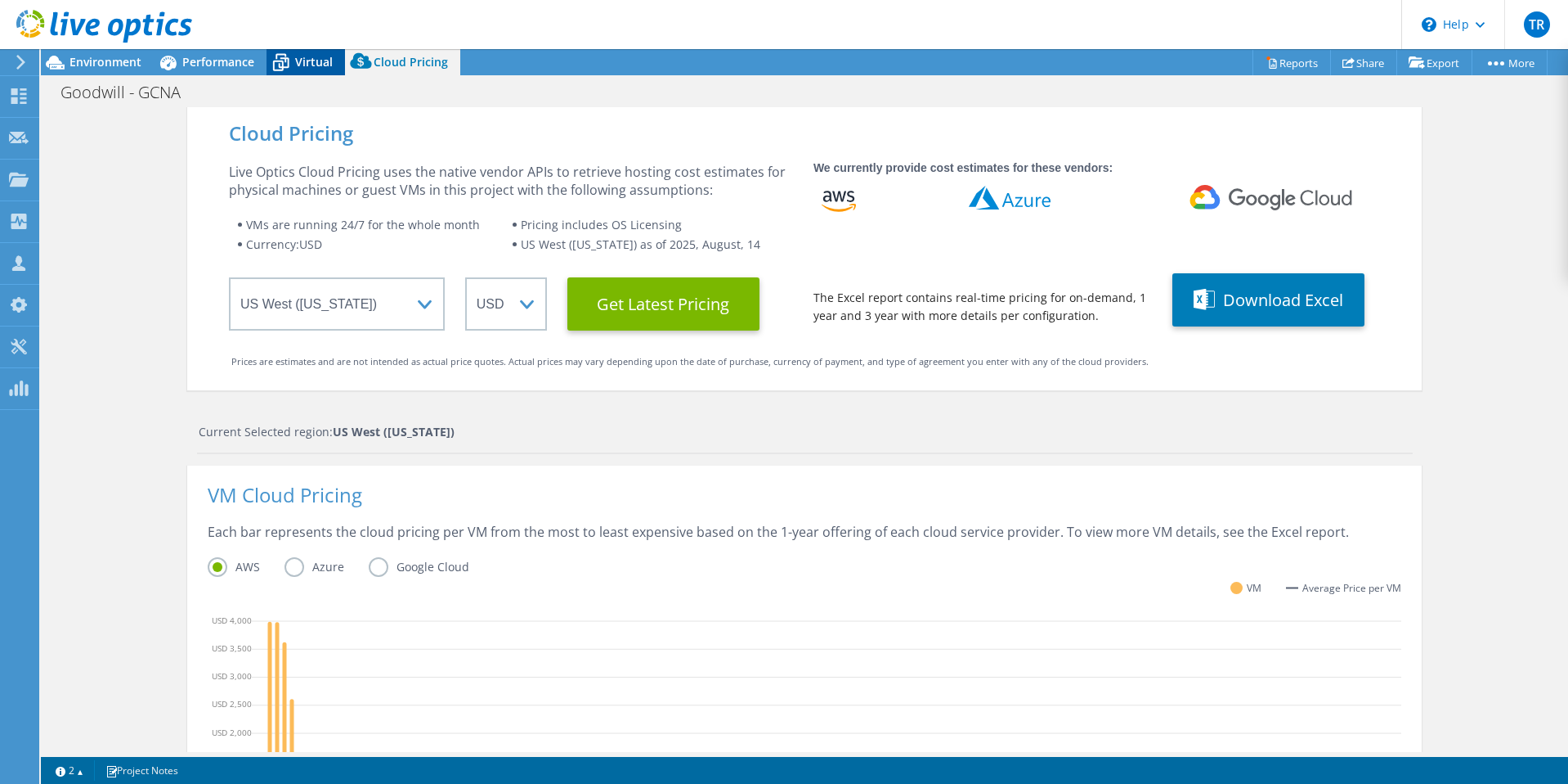
click at [319, 63] on span "Virtual" at bounding box center [314, 62] width 37 height 15
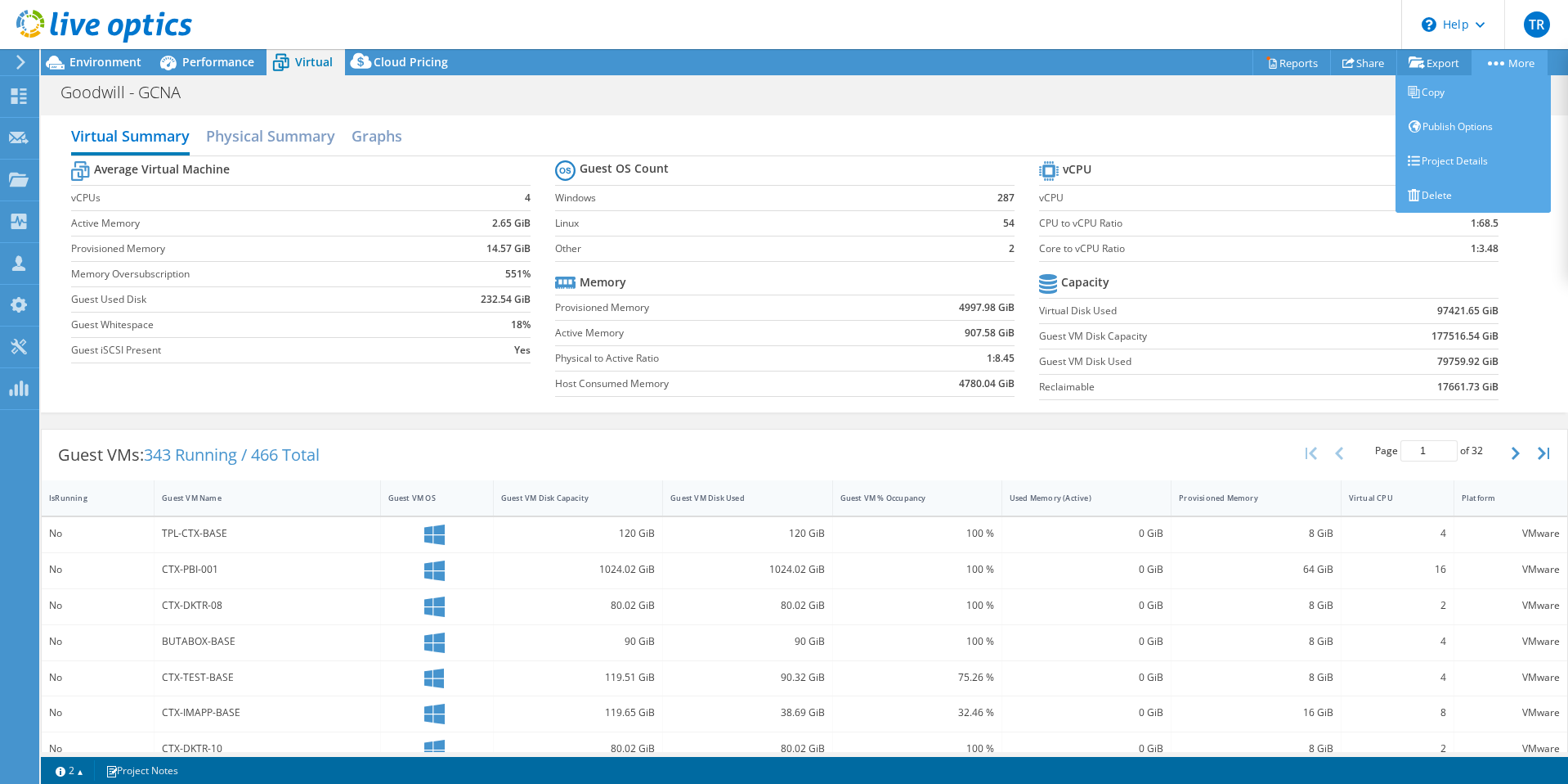
click at [1496, 73] on link "More" at bounding box center [1510, 63] width 76 height 25
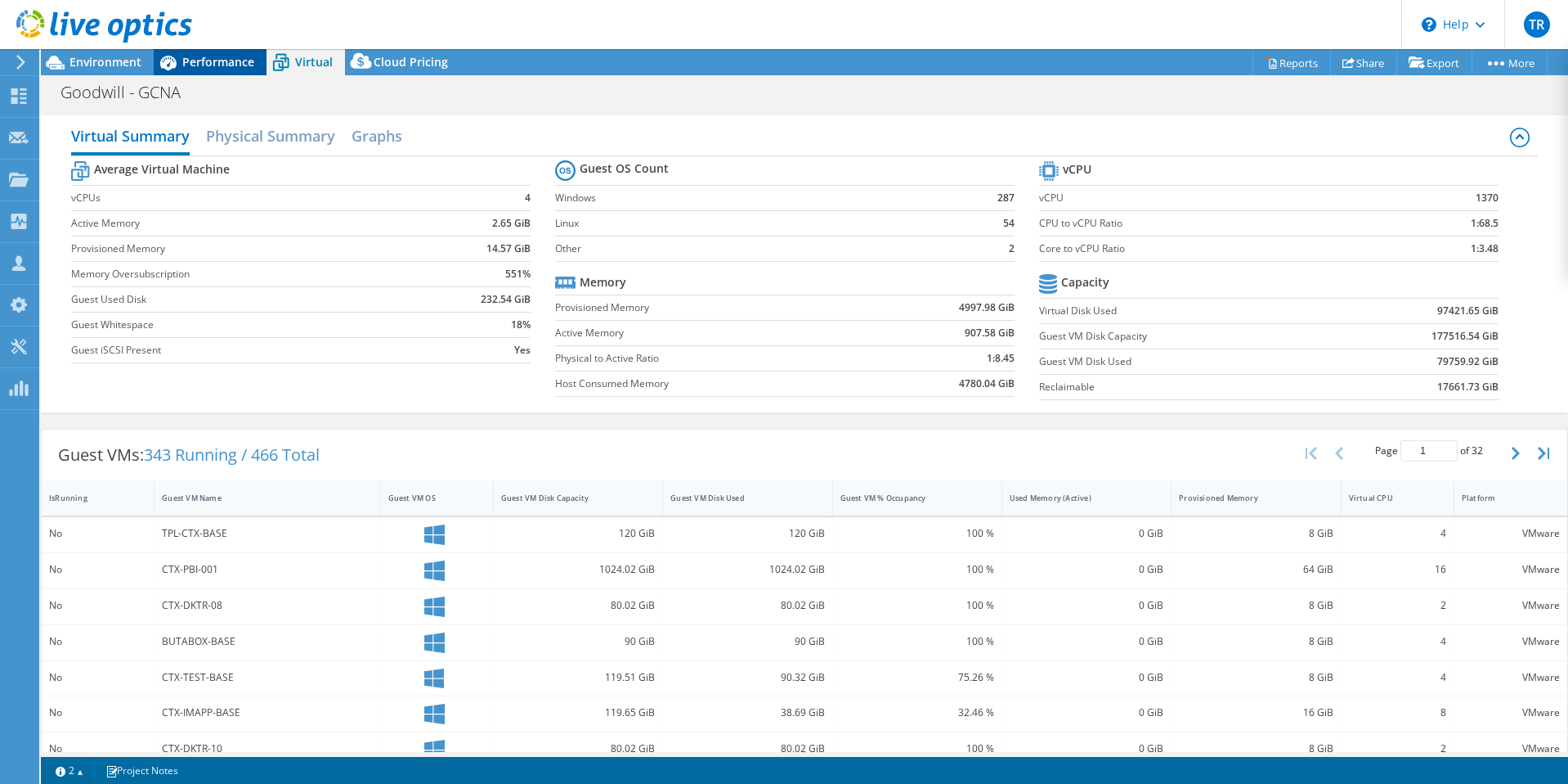
click at [194, 54] on span "Performance" at bounding box center [217, 62] width 72 height 15
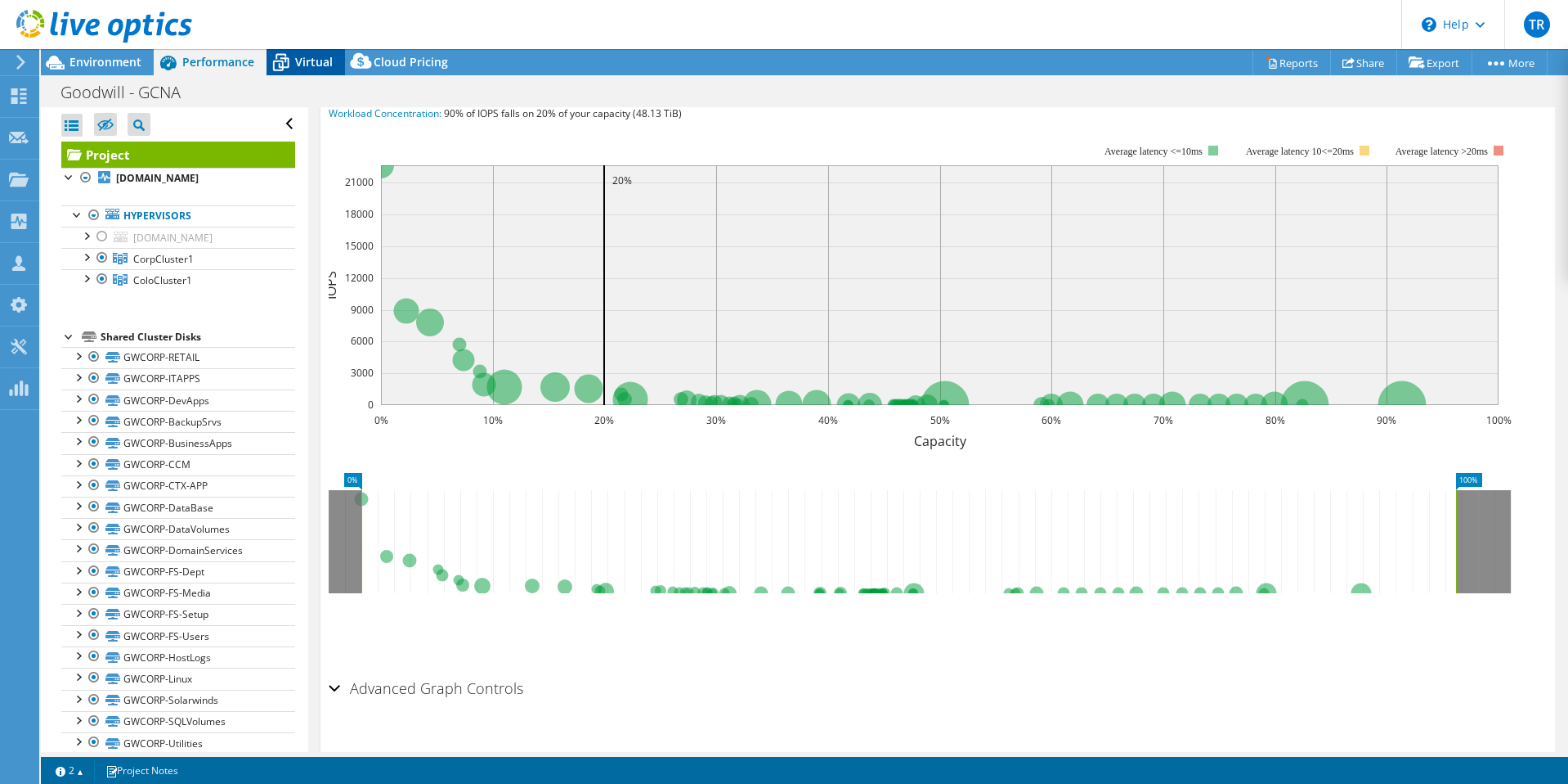
click at [300, 59] on span "Virtual" at bounding box center [314, 62] width 37 height 15
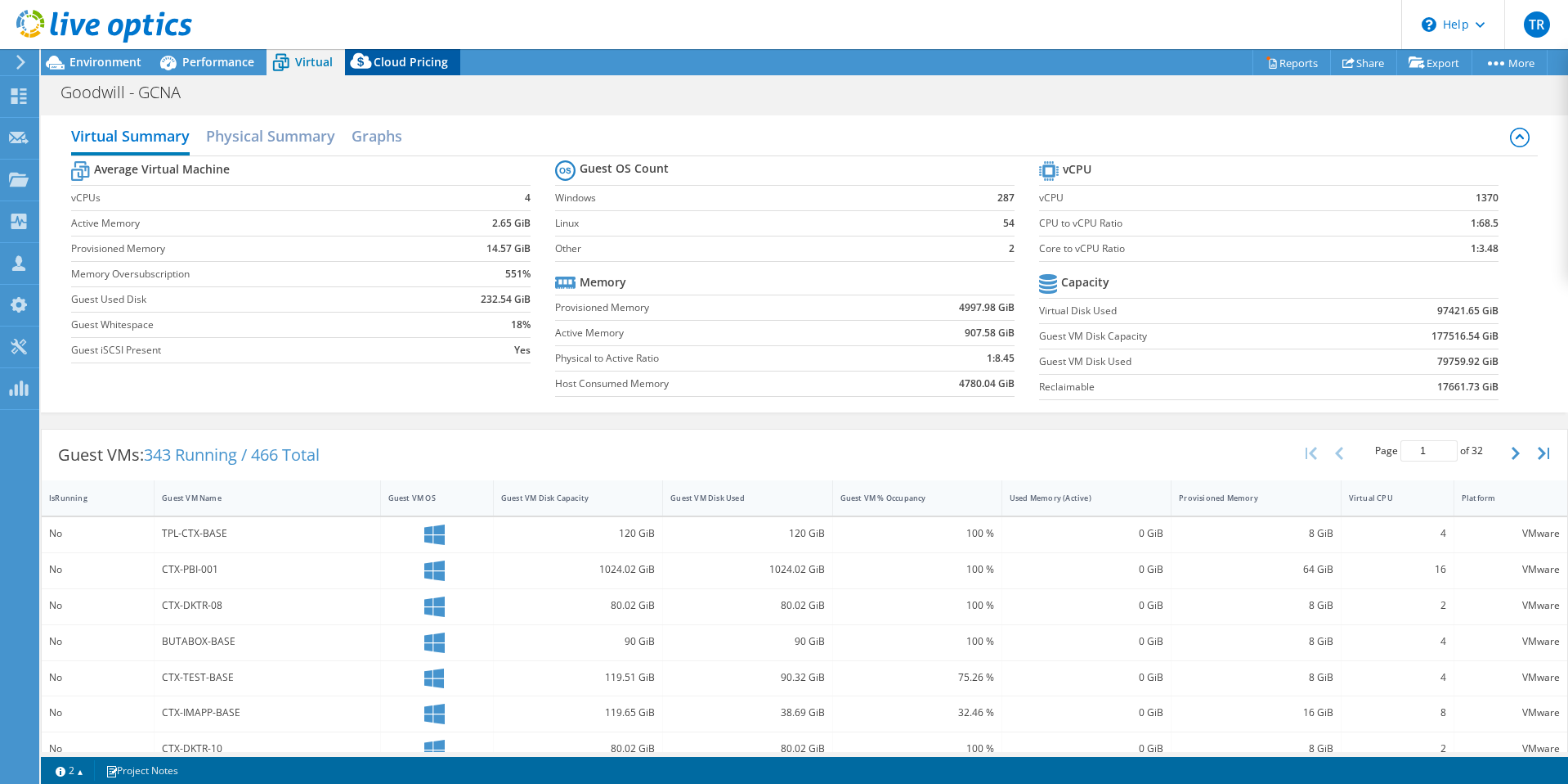
click at [366, 53] on icon at bounding box center [361, 64] width 33 height 33
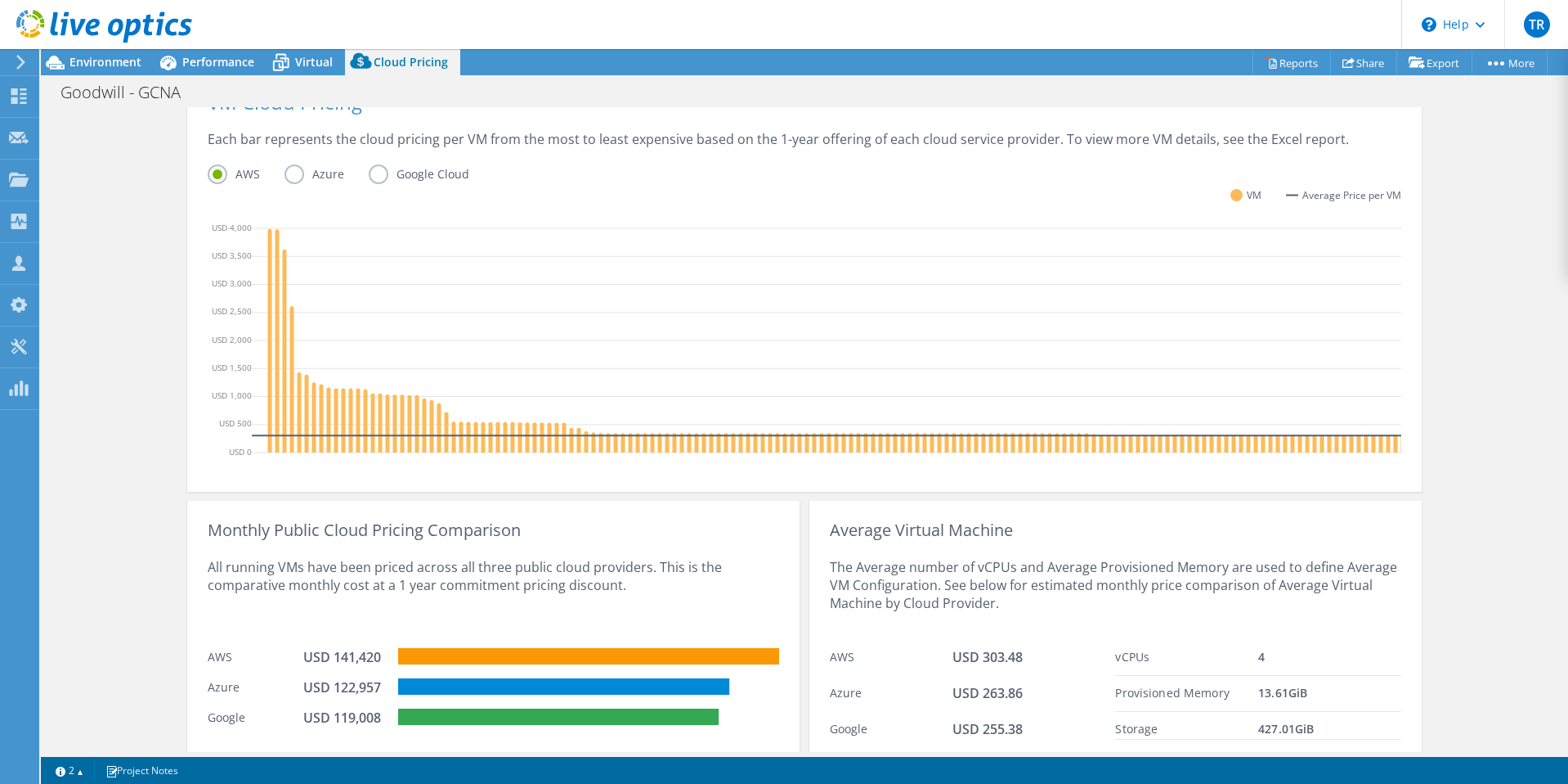
scroll to position [460, 0]
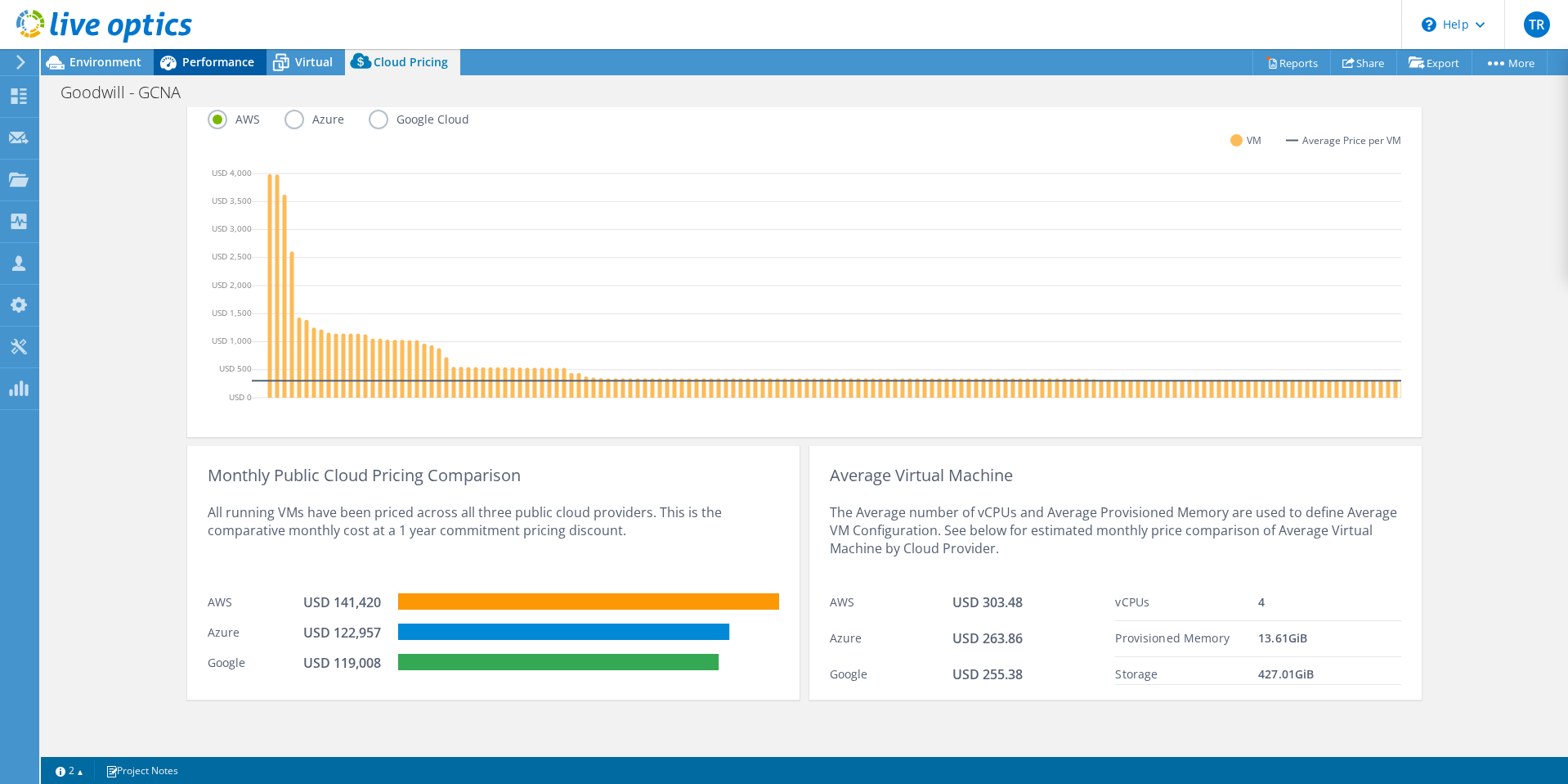
click at [223, 63] on span "Performance" at bounding box center [217, 62] width 72 height 15
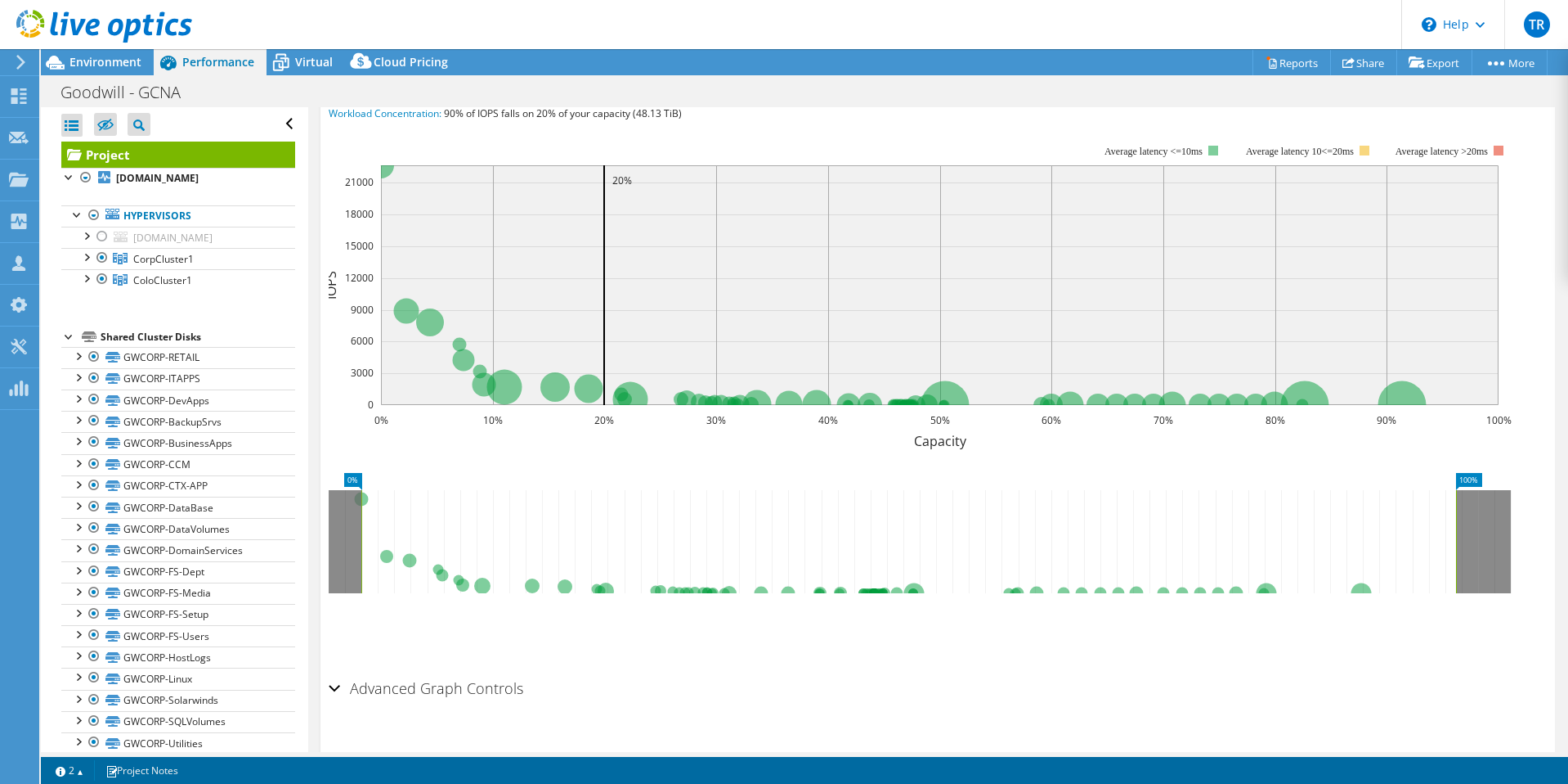
scroll to position [0, 0]
click at [92, 63] on span "Environment" at bounding box center [105, 62] width 72 height 15
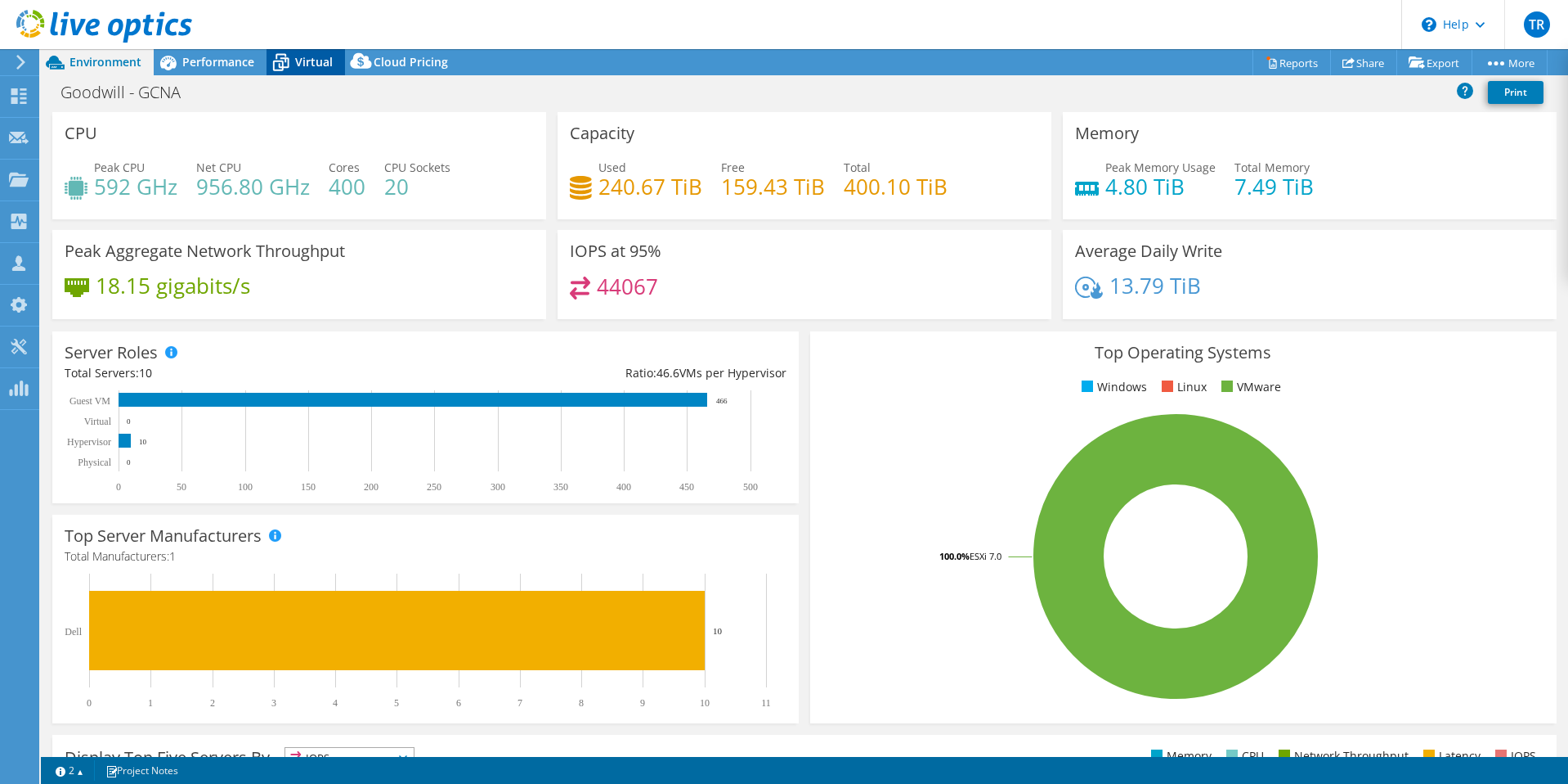
click at [302, 69] on span "Virtual" at bounding box center [314, 62] width 37 height 15
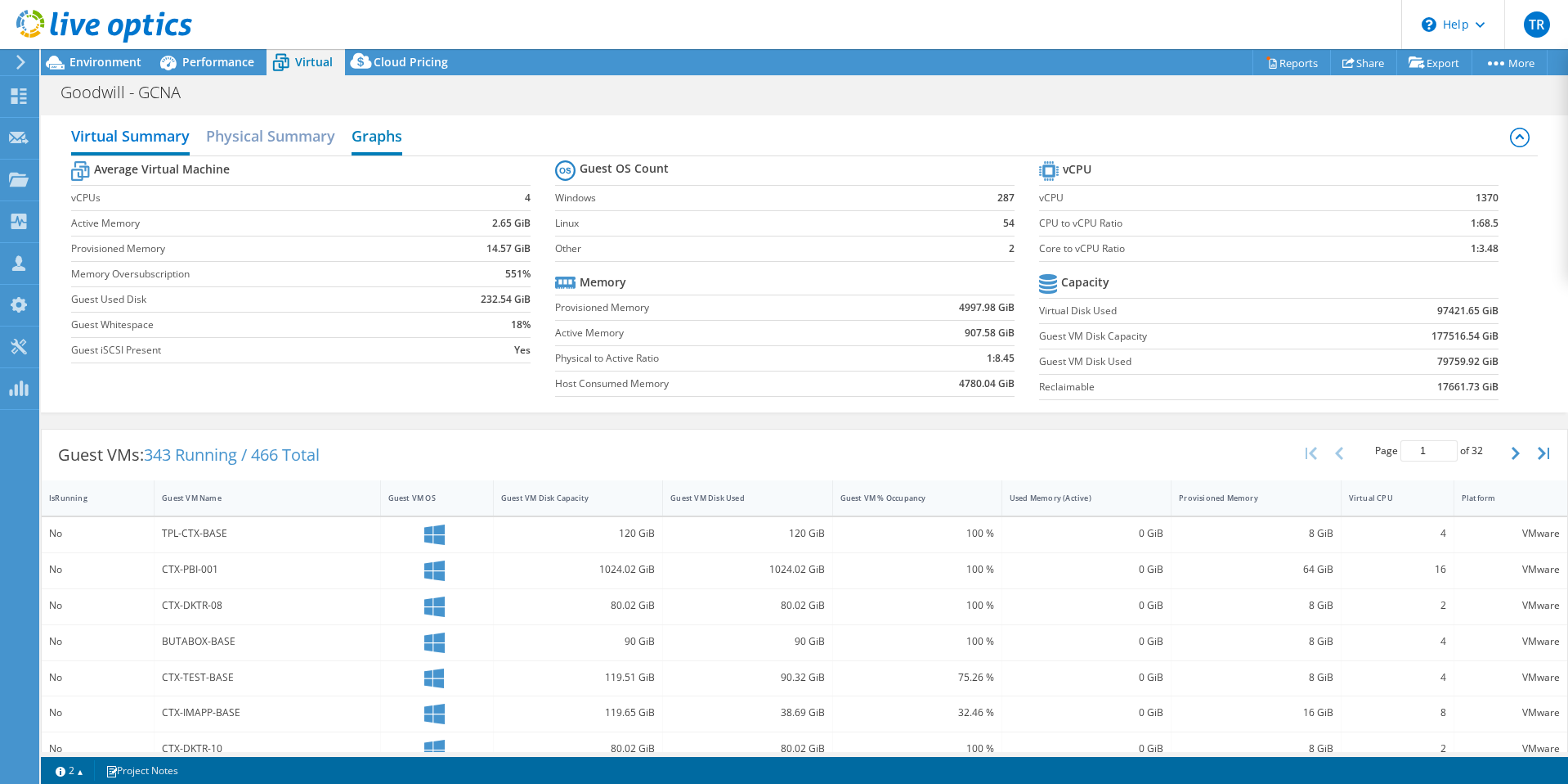
click at [389, 137] on h2 "Graphs" at bounding box center [377, 137] width 51 height 36
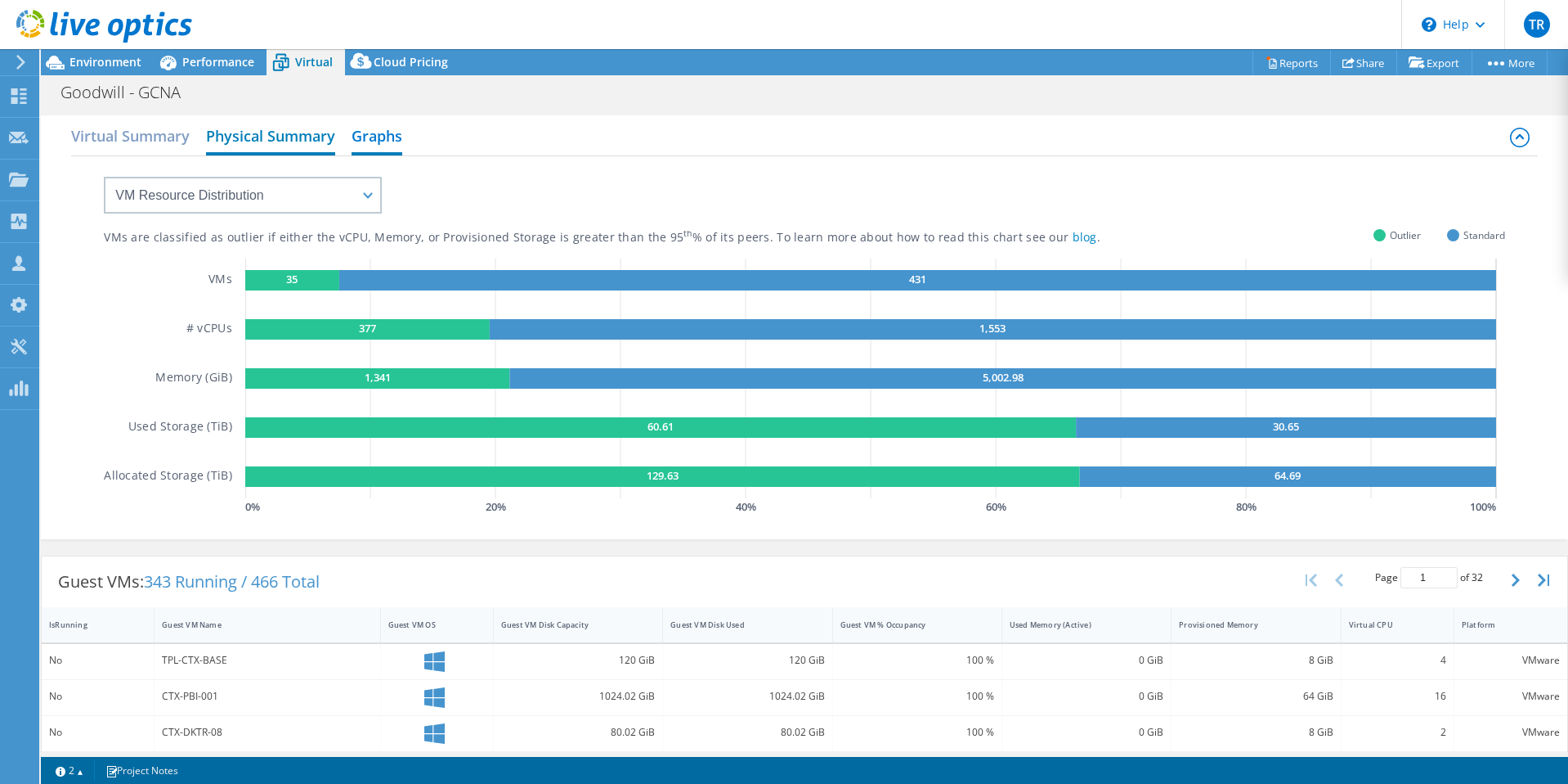
click at [291, 142] on h2 "Physical Summary" at bounding box center [270, 137] width 129 height 36
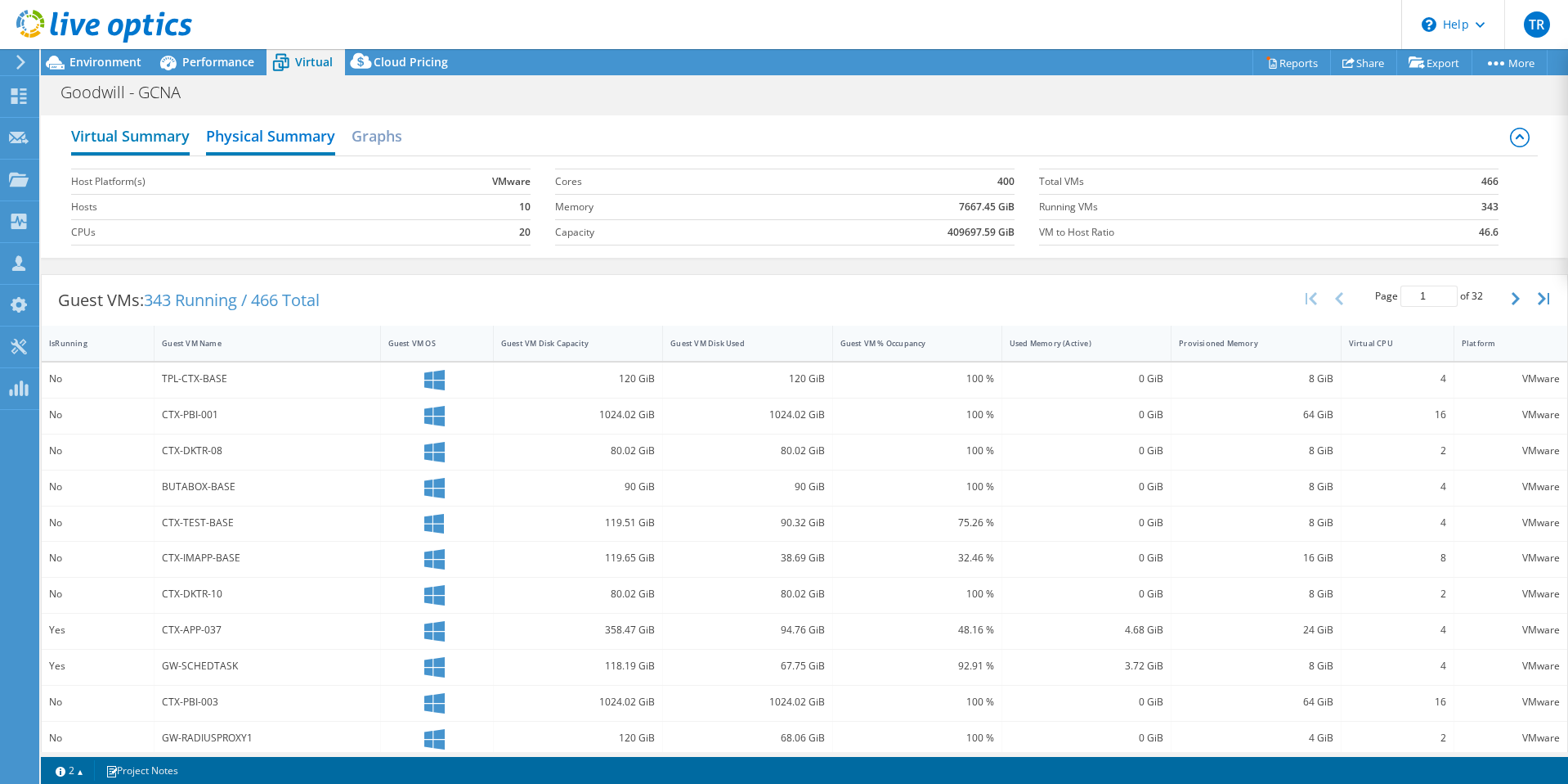
click at [157, 146] on h2 "Virtual Summary" at bounding box center [130, 137] width 118 height 36
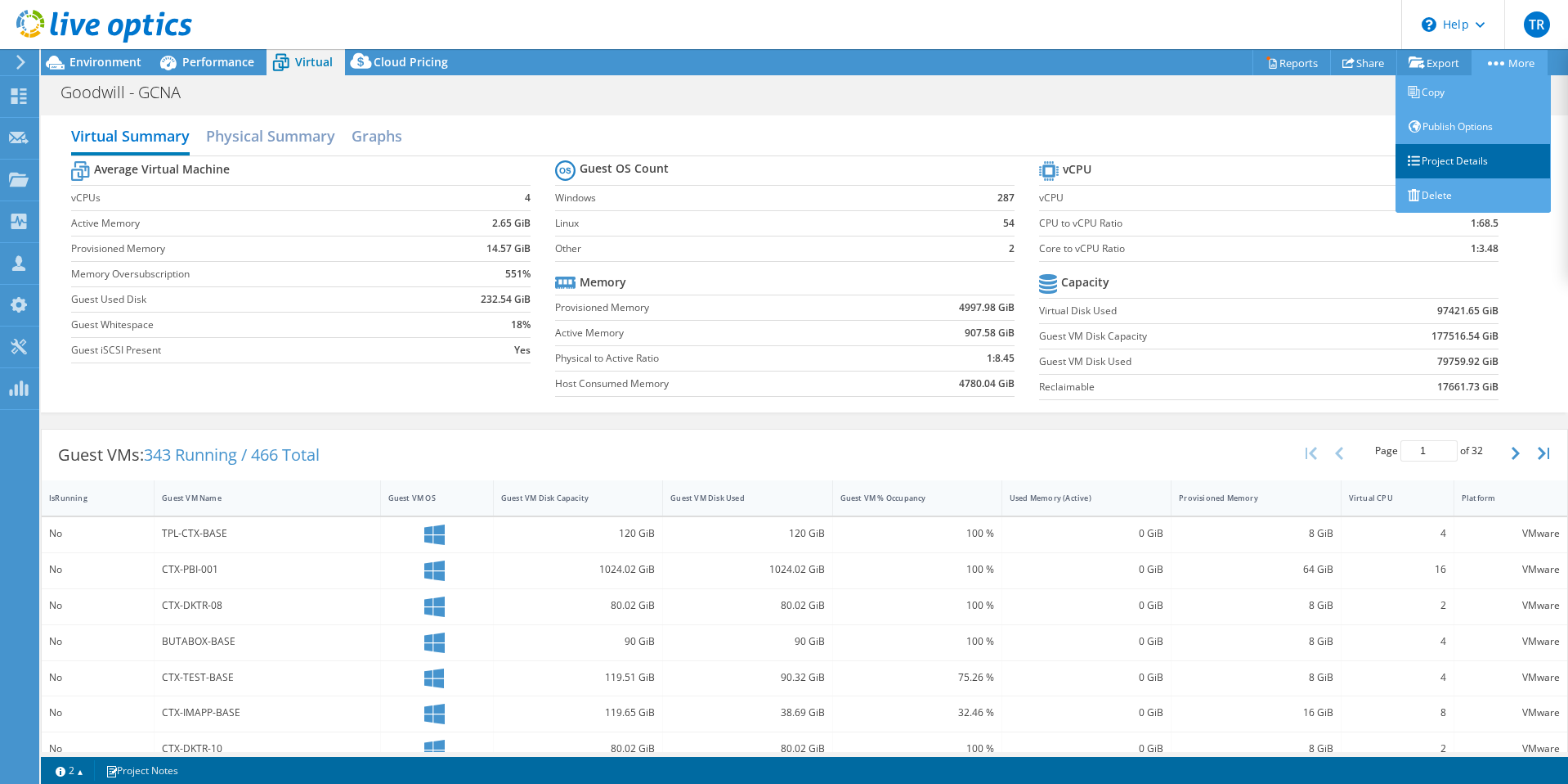
click at [1441, 159] on link "Project Details" at bounding box center [1473, 161] width 156 height 35
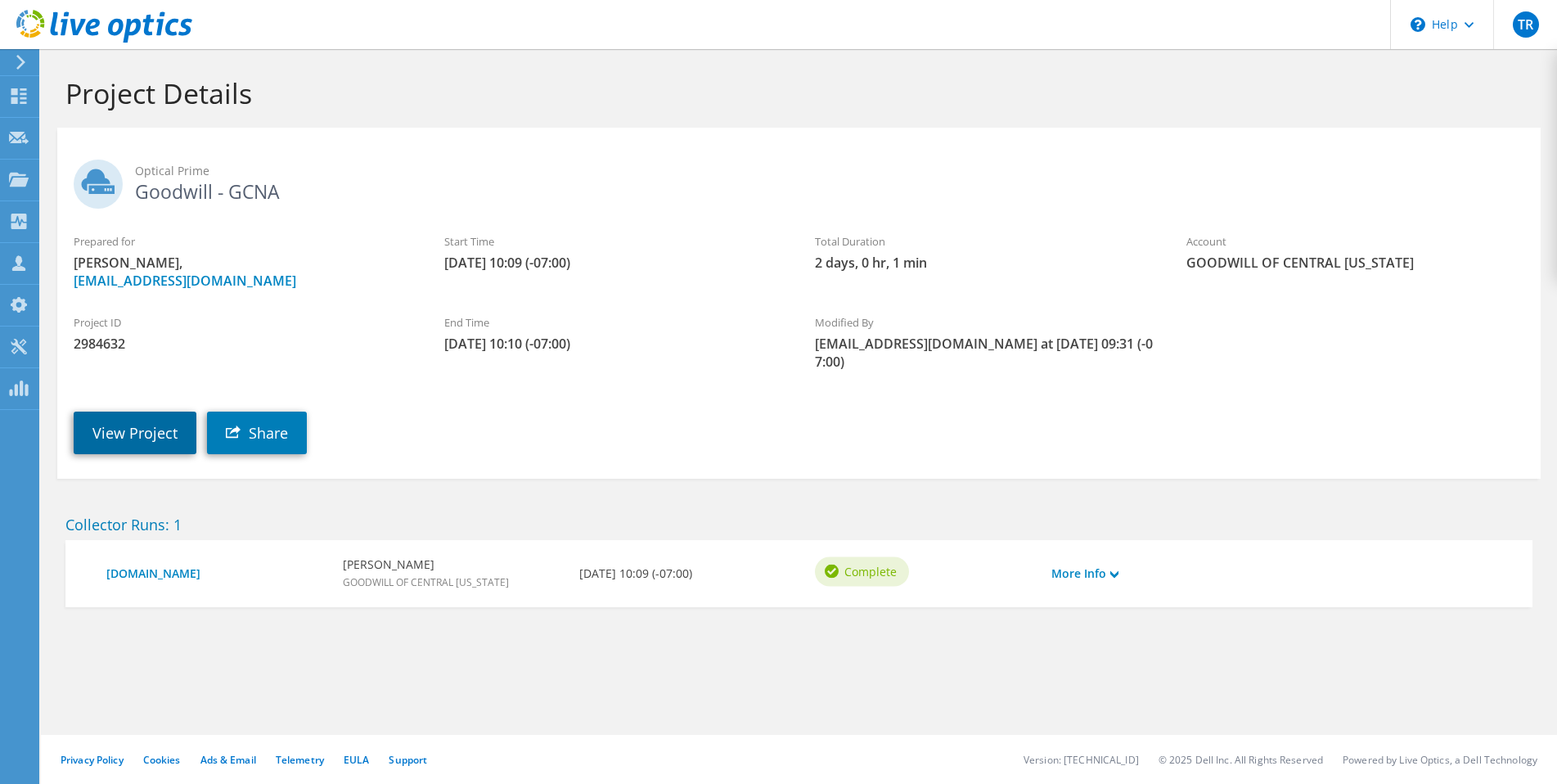
click at [127, 414] on link "View Project" at bounding box center [135, 433] width 123 height 42
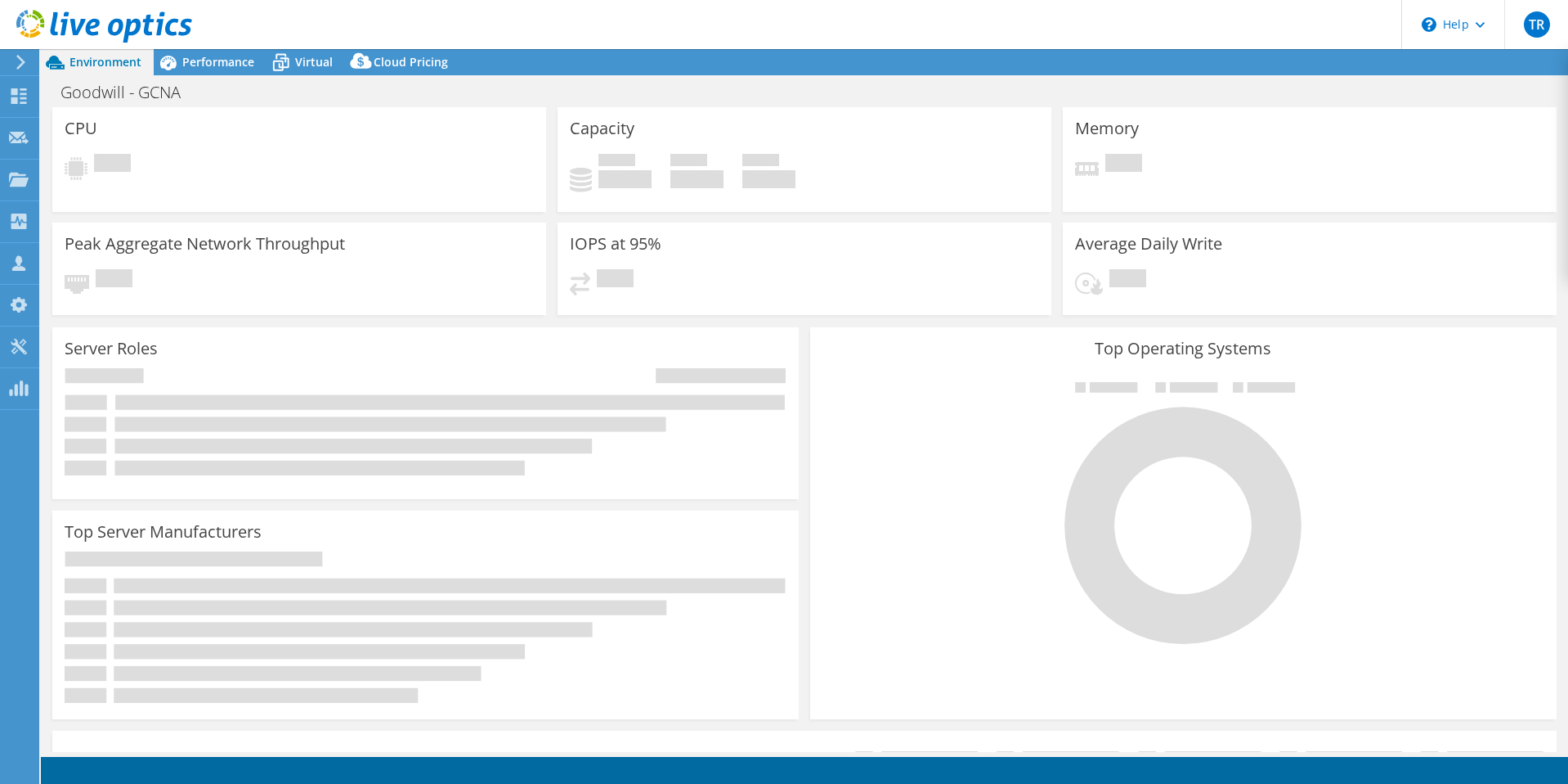
select select "USD"
select select "USWest"
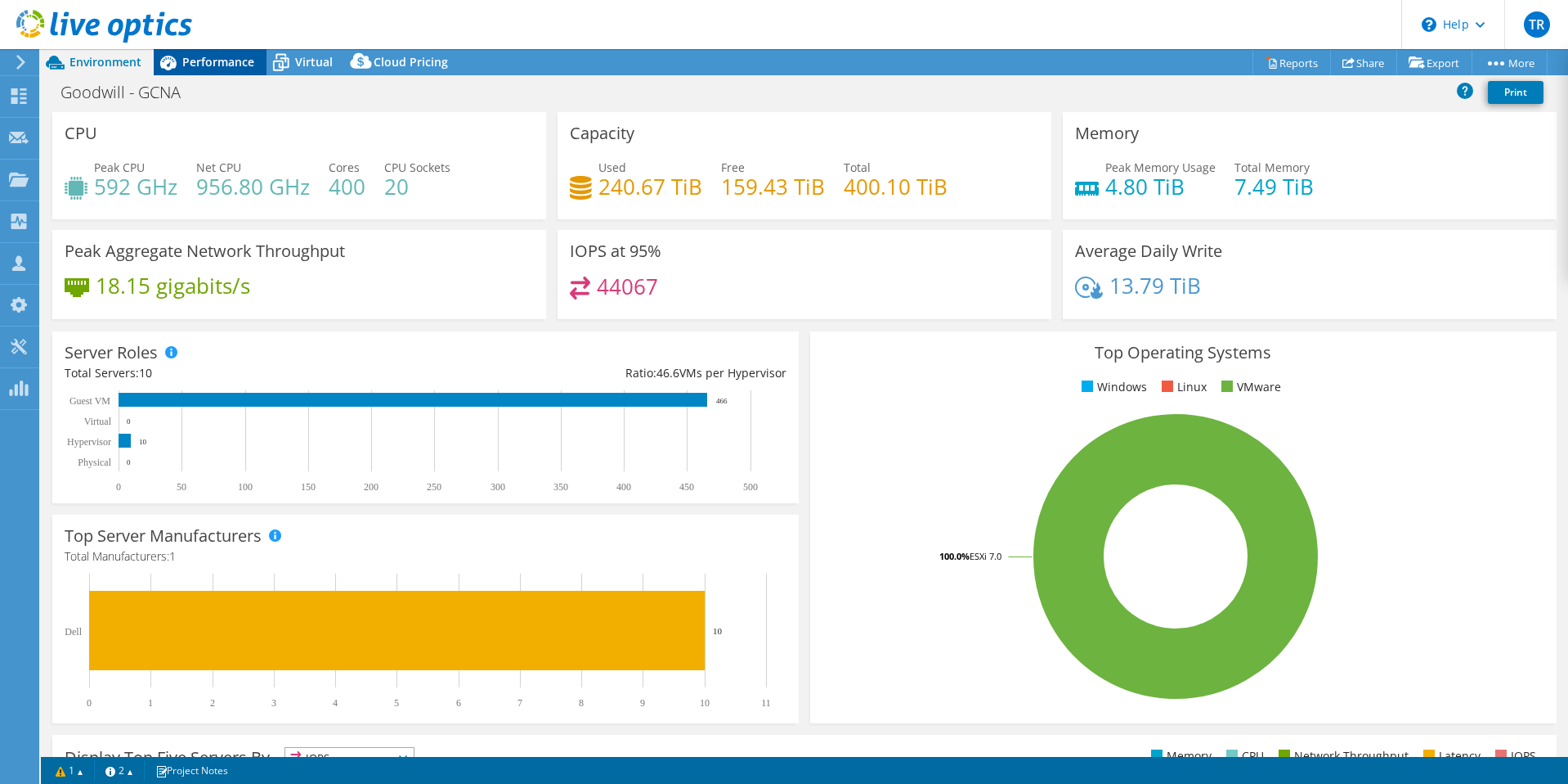
click at [212, 58] on span "Performance" at bounding box center [217, 62] width 72 height 15
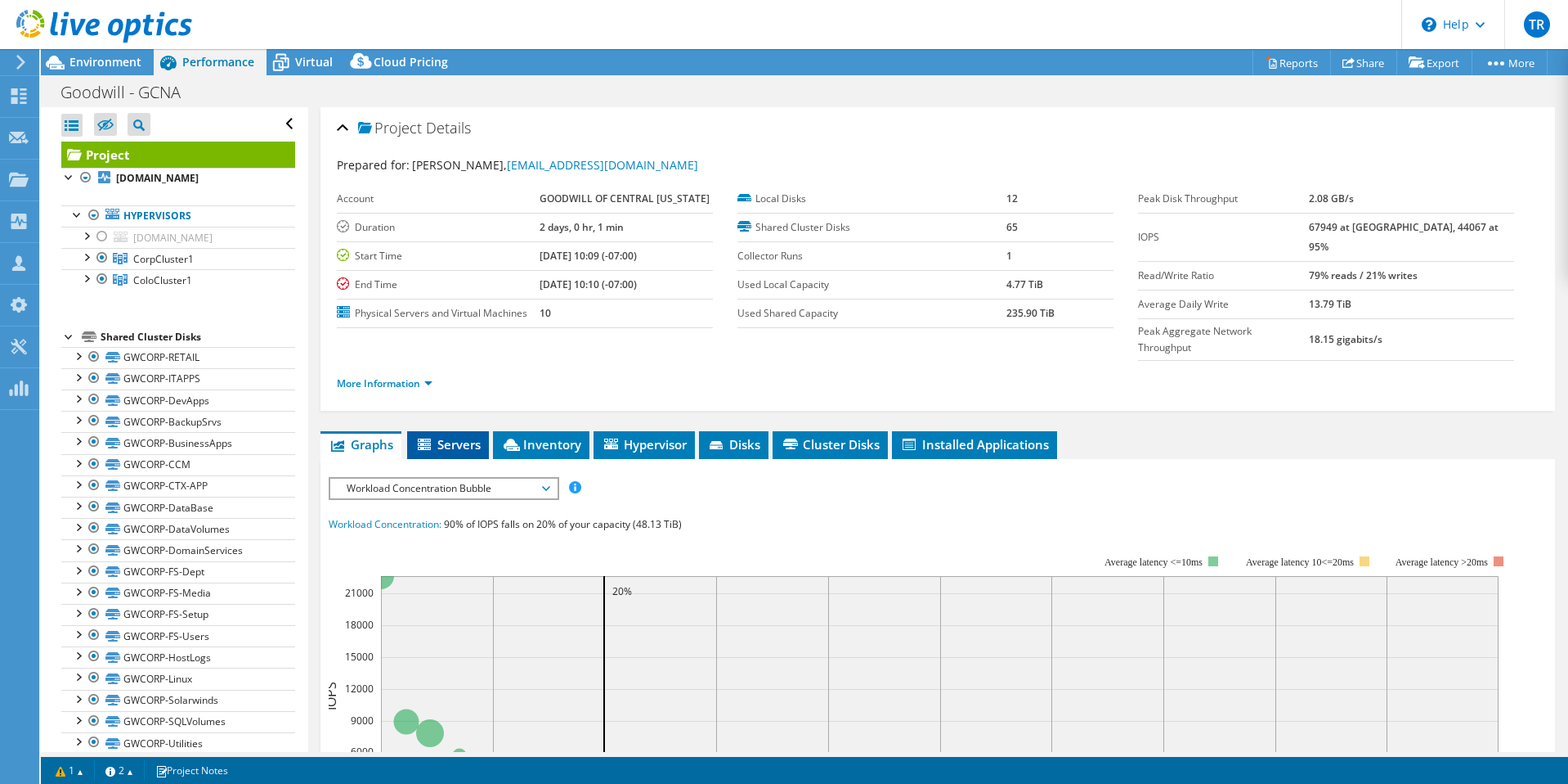
click at [461, 436] on span "Servers" at bounding box center [448, 444] width 65 height 16
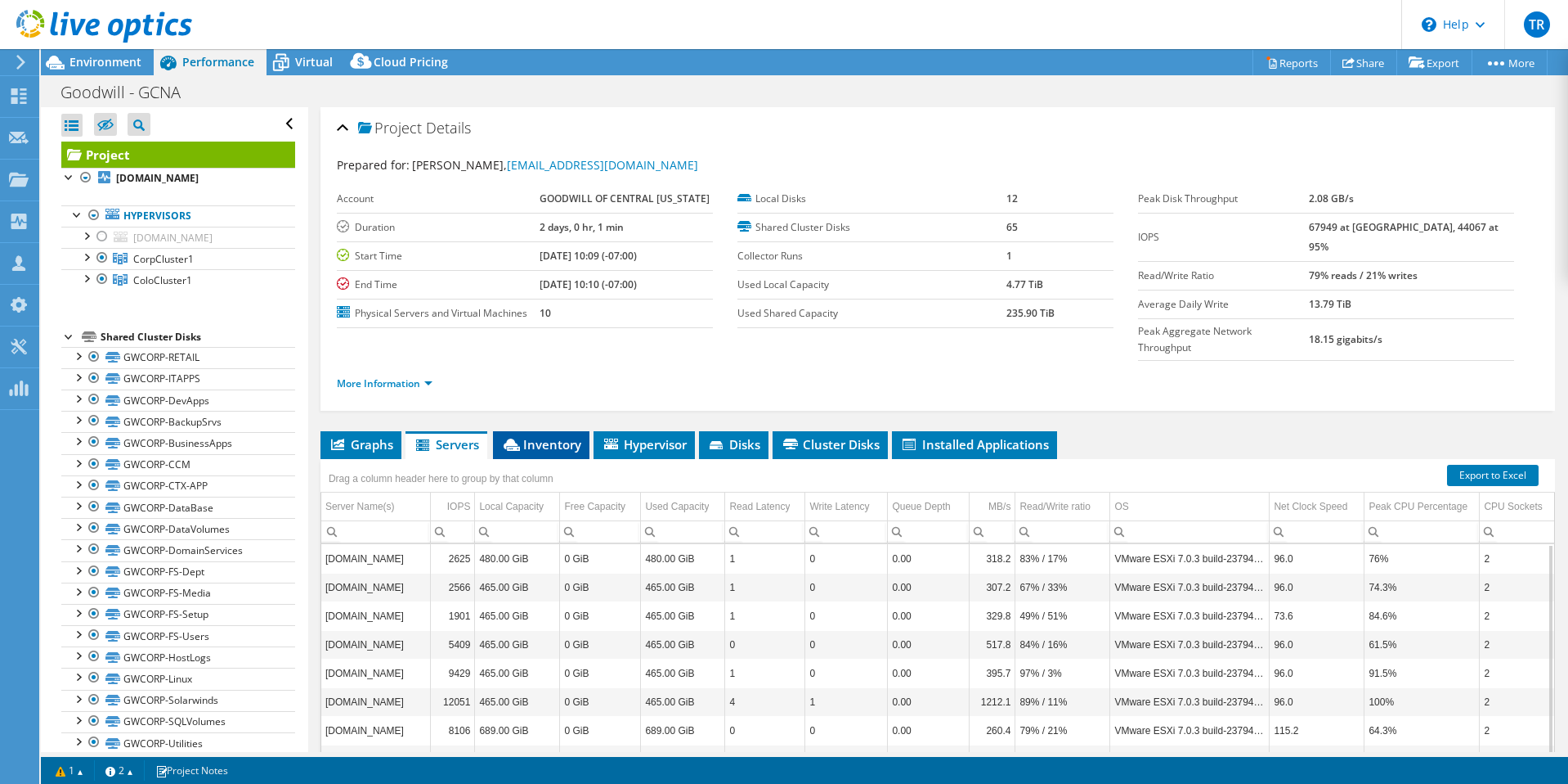
click at [539, 436] on span "Inventory" at bounding box center [541, 444] width 80 height 16
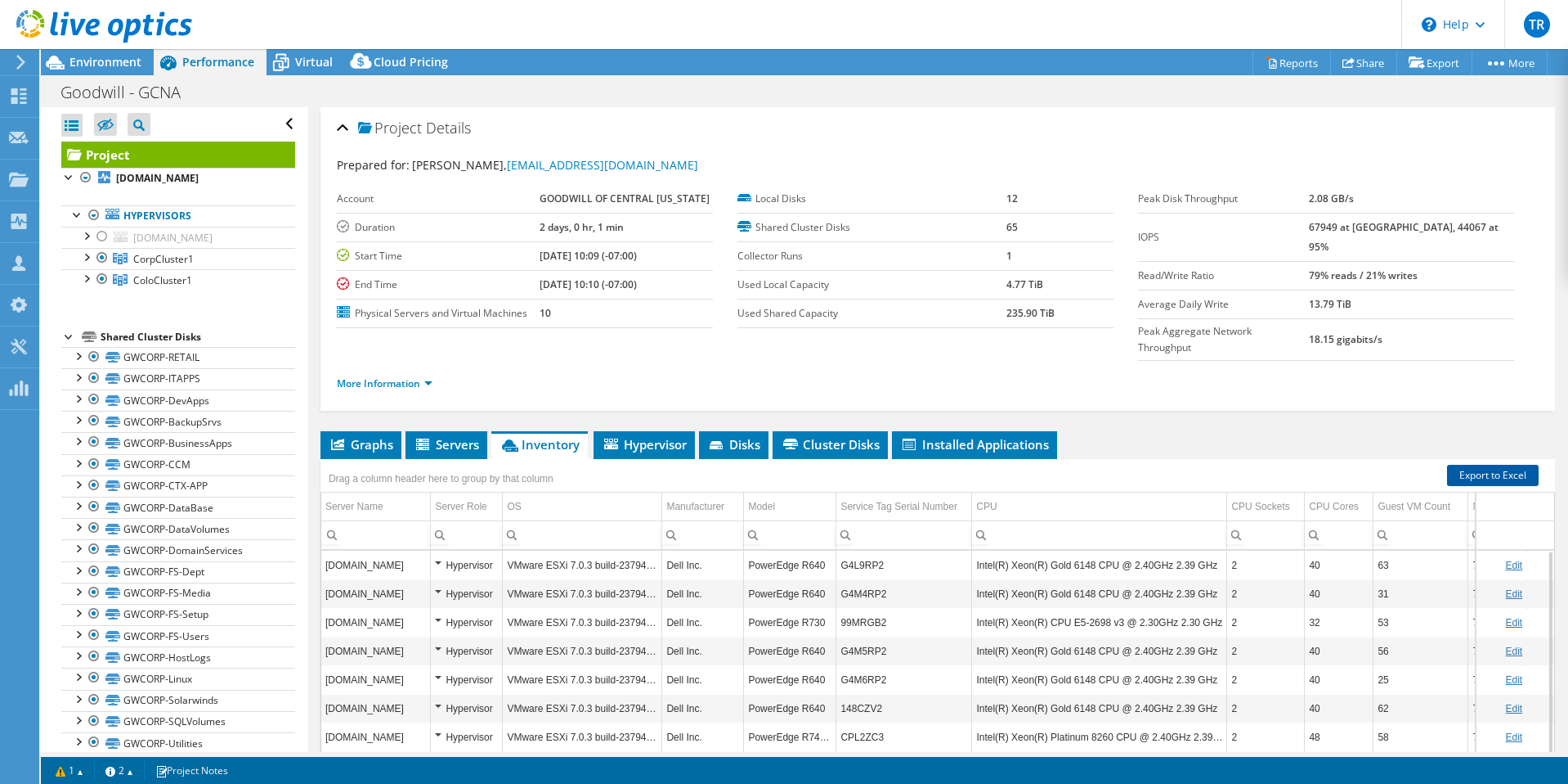
click at [1482, 465] on link "Export to Excel" at bounding box center [1493, 475] width 91 height 21
